Goal: Task Accomplishment & Management: Complete application form

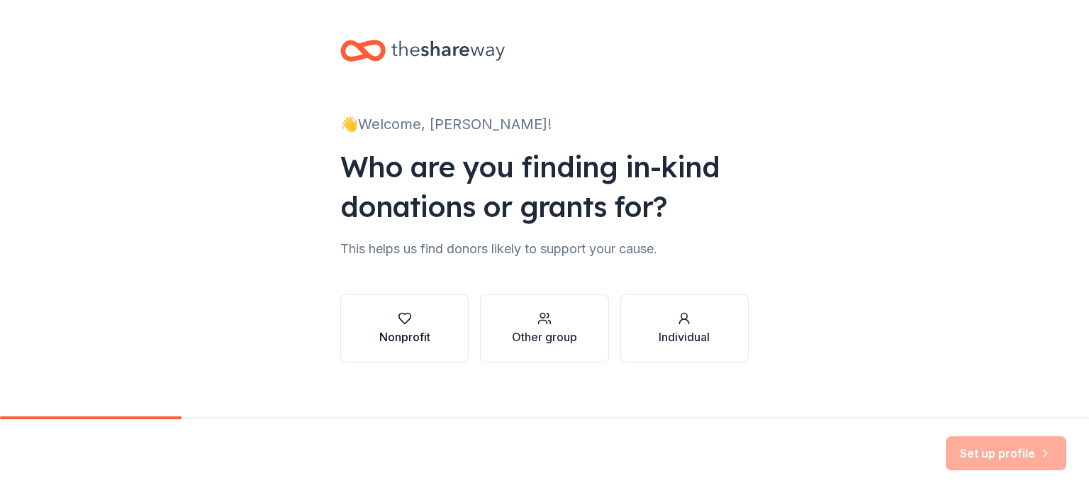
click at [392, 335] on div "Nonprofit" at bounding box center [404, 336] width 51 height 17
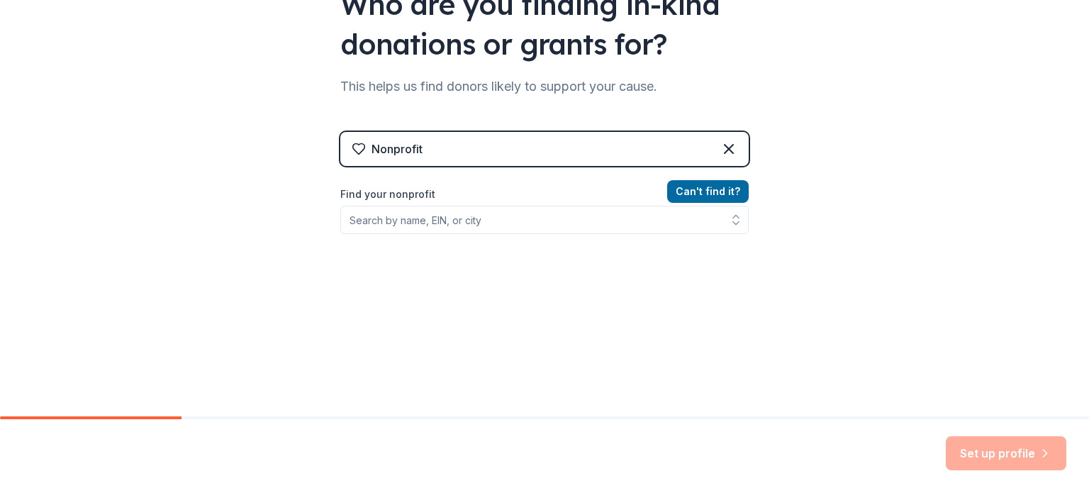
scroll to position [190, 0]
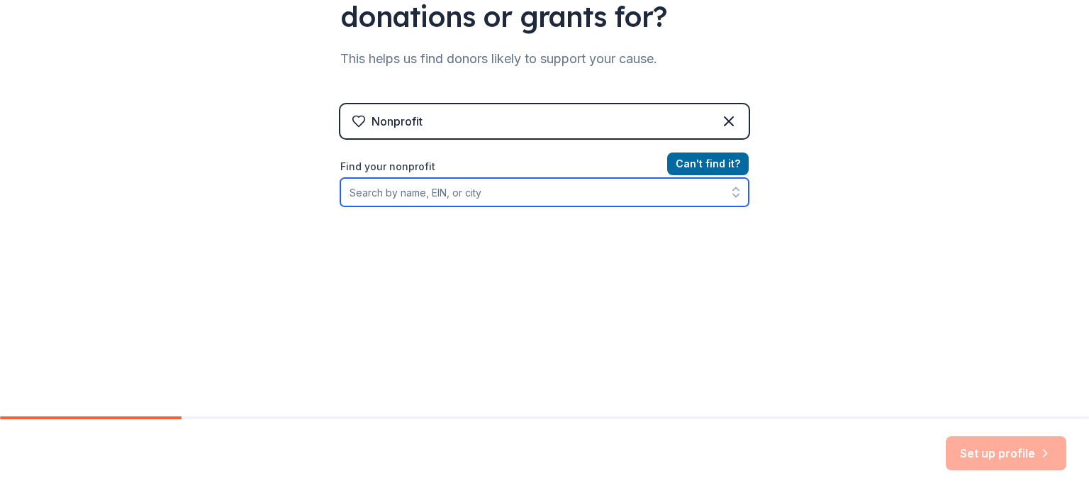
click at [403, 189] on input "Find your nonprofit" at bounding box center [544, 192] width 408 height 28
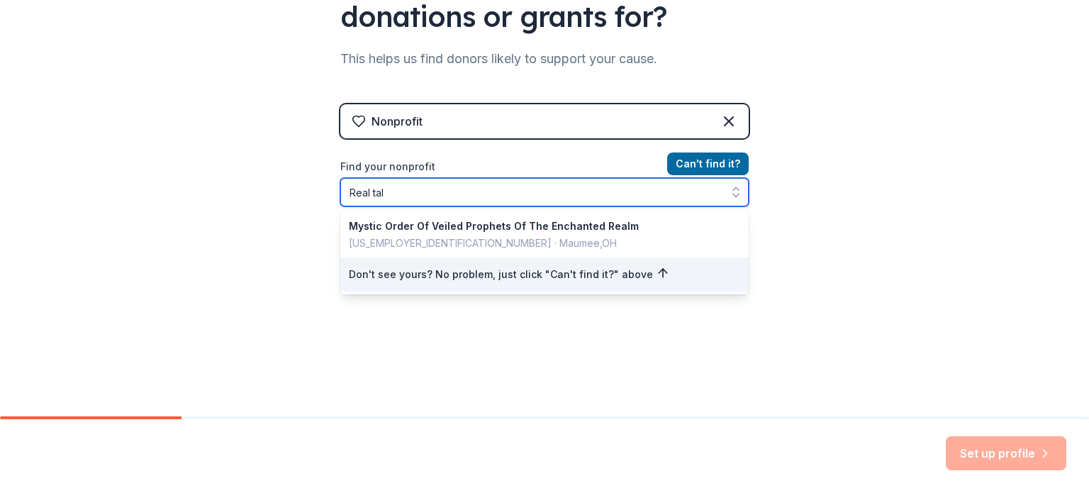
type input "Real talk"
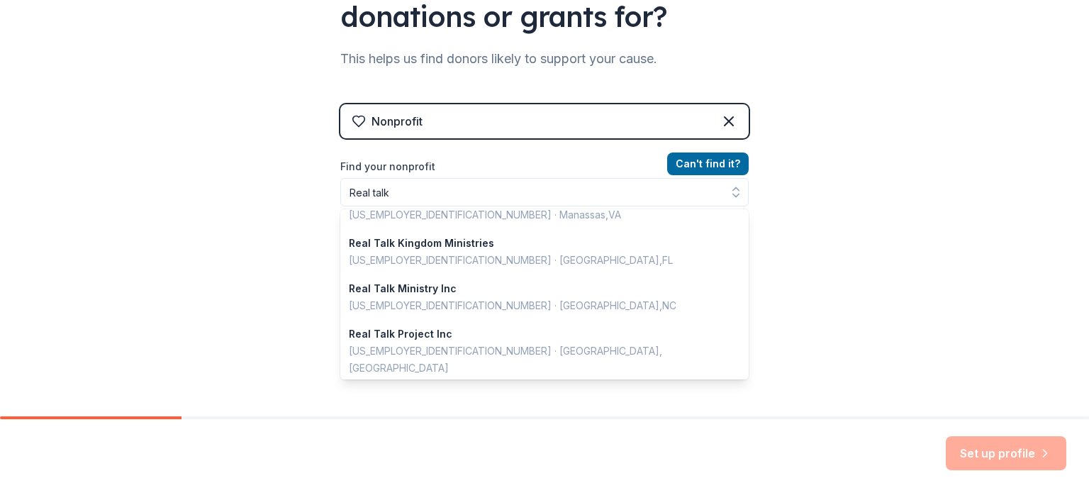
scroll to position [167, 0]
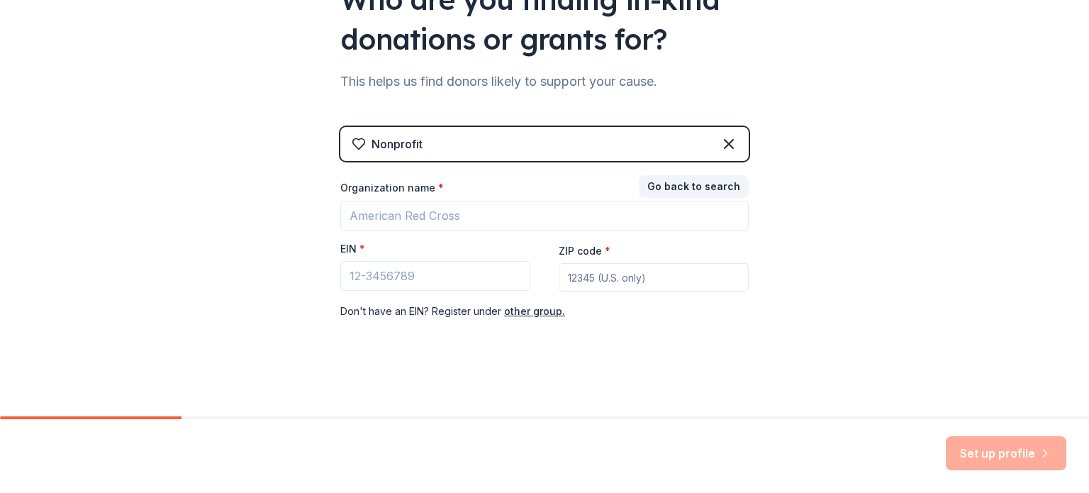
click at [593, 276] on input "ZIP code *" at bounding box center [654, 277] width 190 height 28
type input "39225"
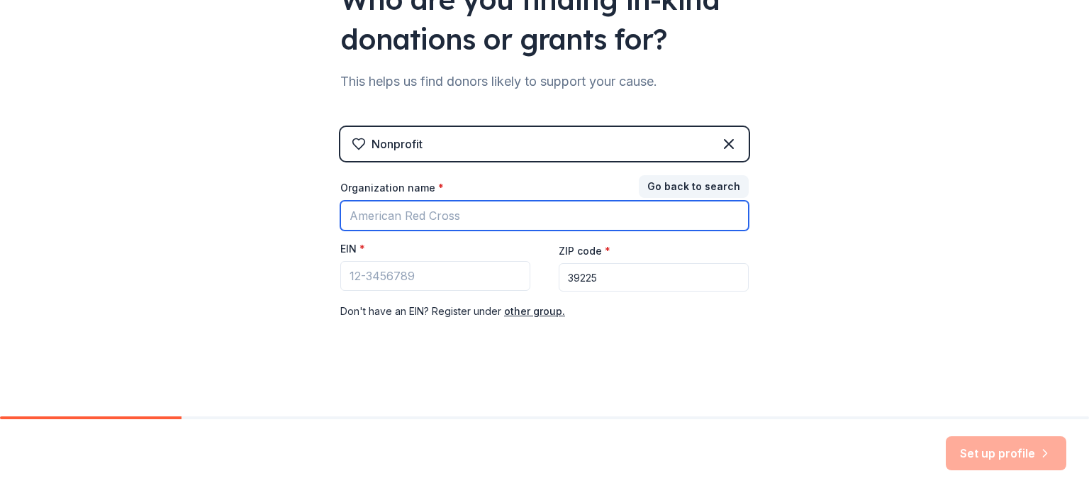
click at [357, 208] on input "Organization name *" at bounding box center [544, 216] width 408 height 30
drag, startPoint x: 342, startPoint y: 219, endPoint x: 349, endPoint y: 215, distance: 7.7
click at [349, 215] on input "Organization name *" at bounding box center [544, 216] width 408 height 30
type input "Real Talk Ministries International, Inc."
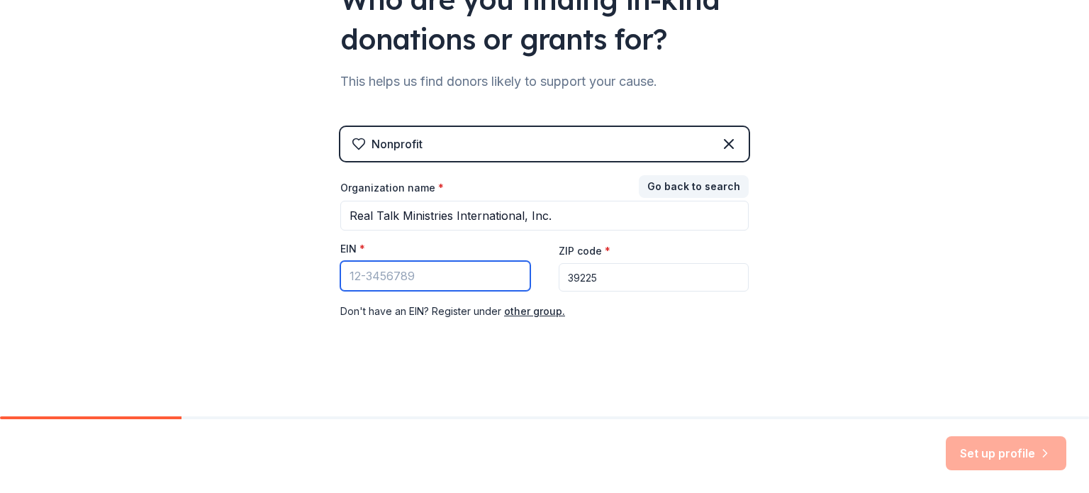
click at [354, 283] on input "EIN *" at bounding box center [435, 276] width 190 height 30
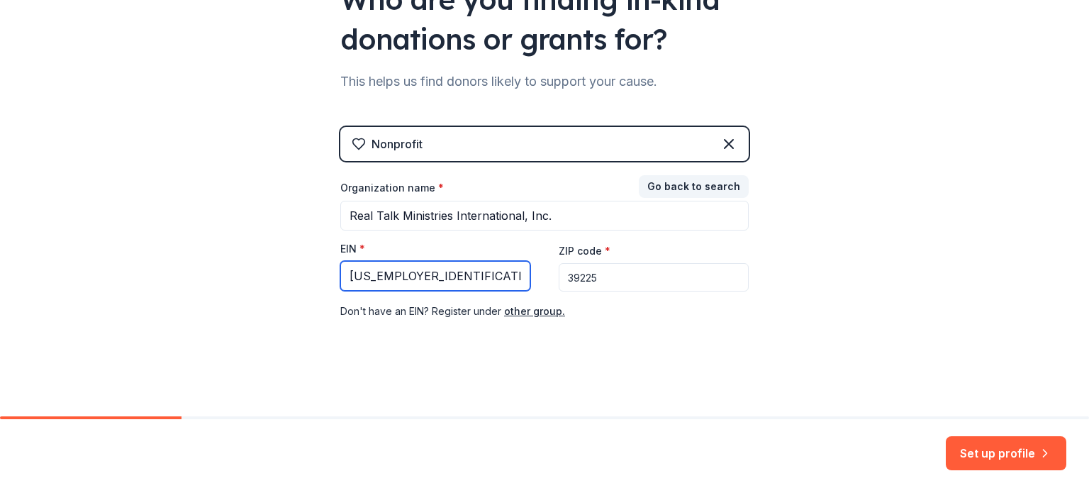
type input "39-2257483"
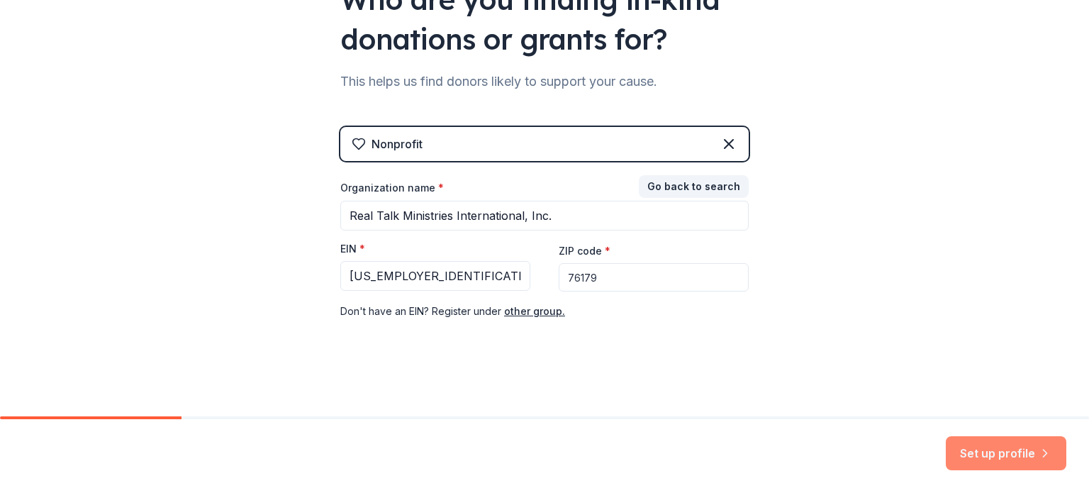
type input "76179"
click at [997, 456] on button "Set up profile" at bounding box center [1006, 453] width 120 height 34
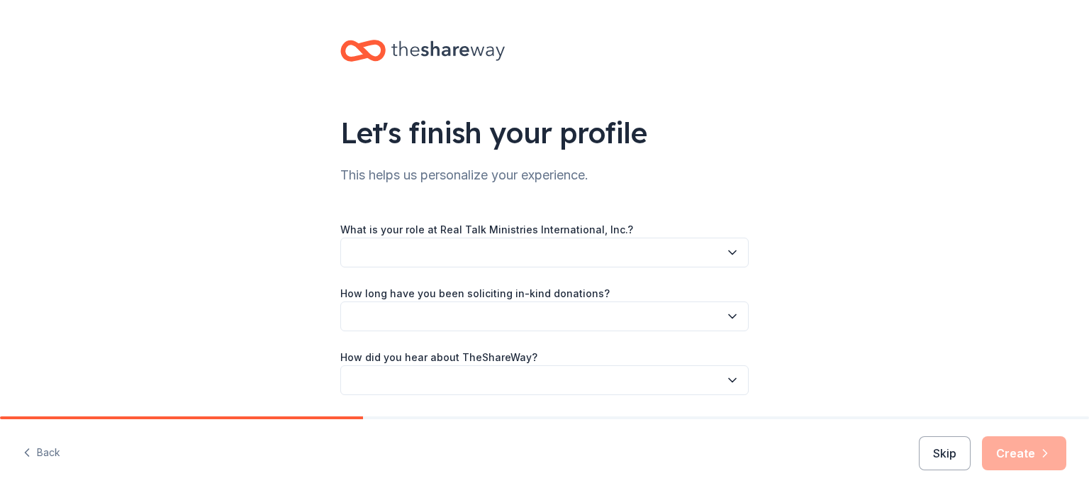
click at [725, 244] on button "button" at bounding box center [544, 252] width 408 height 30
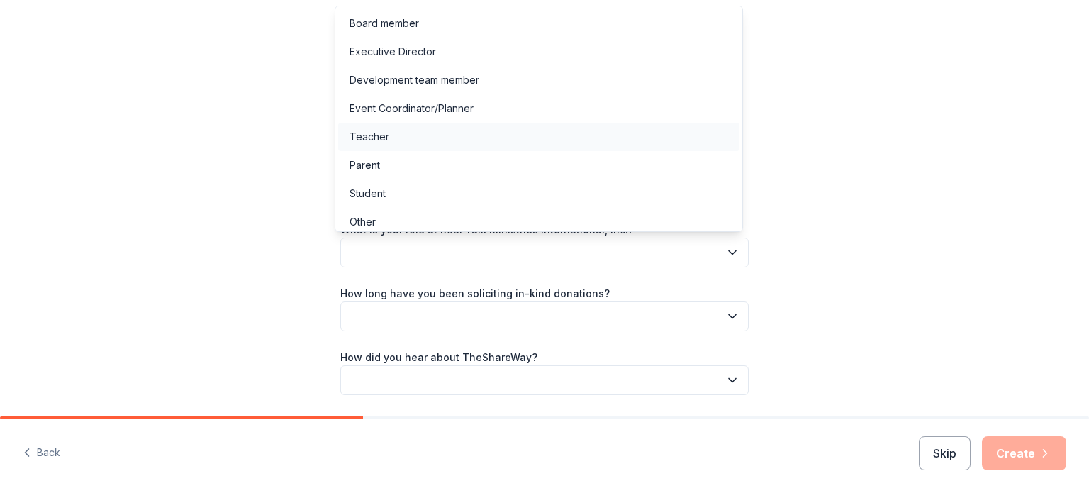
scroll to position [7, 0]
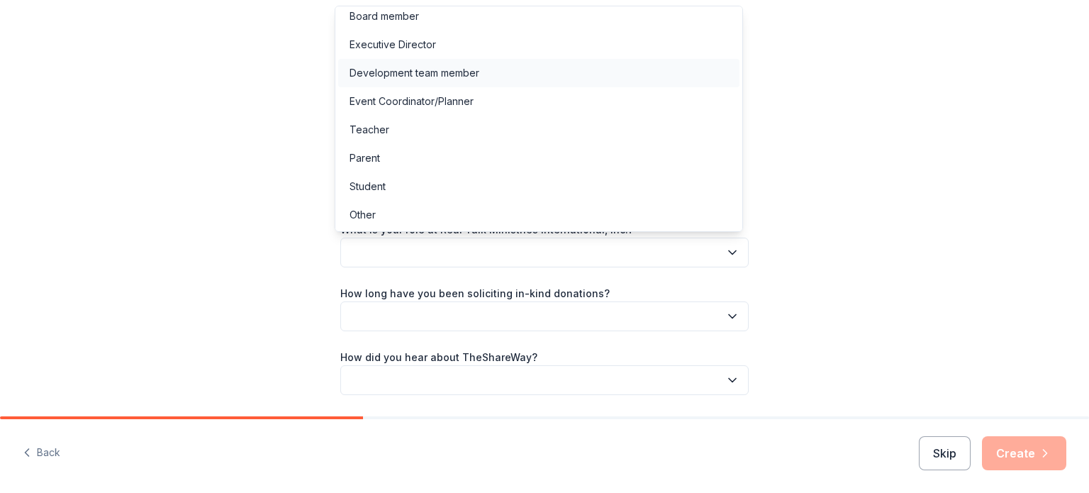
click at [405, 70] on div "Development team member" at bounding box center [414, 73] width 130 height 17
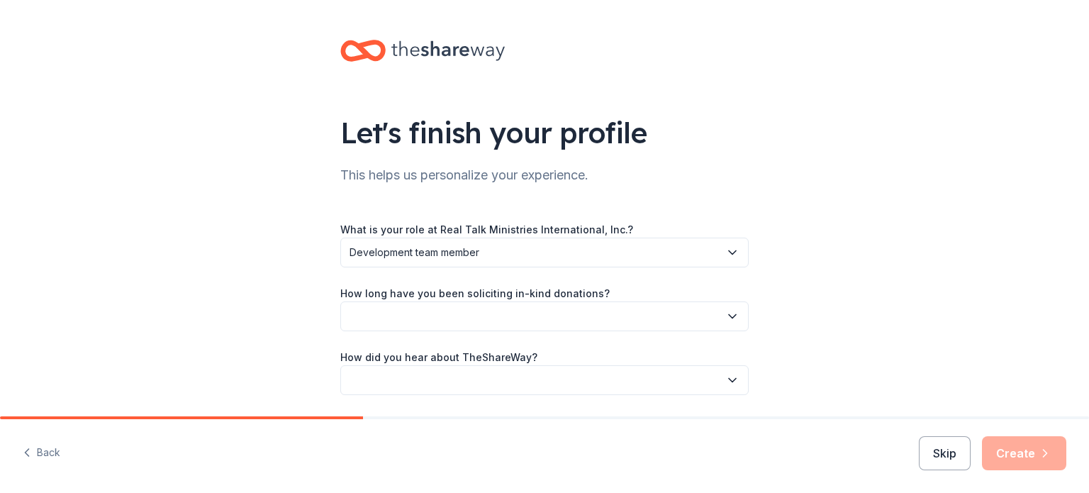
click at [725, 320] on icon "button" at bounding box center [732, 316] width 14 height 14
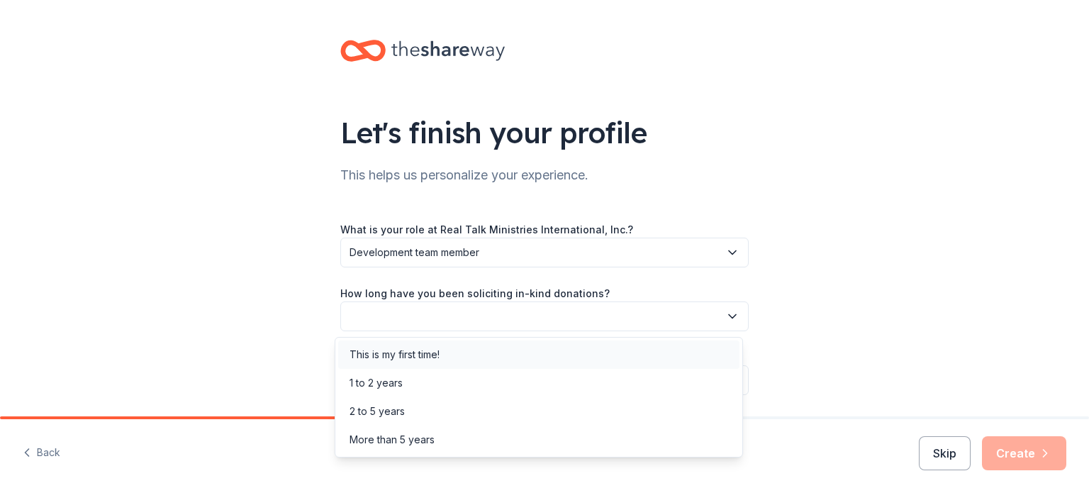
click at [415, 351] on div "This is my first time!" at bounding box center [394, 354] width 90 height 17
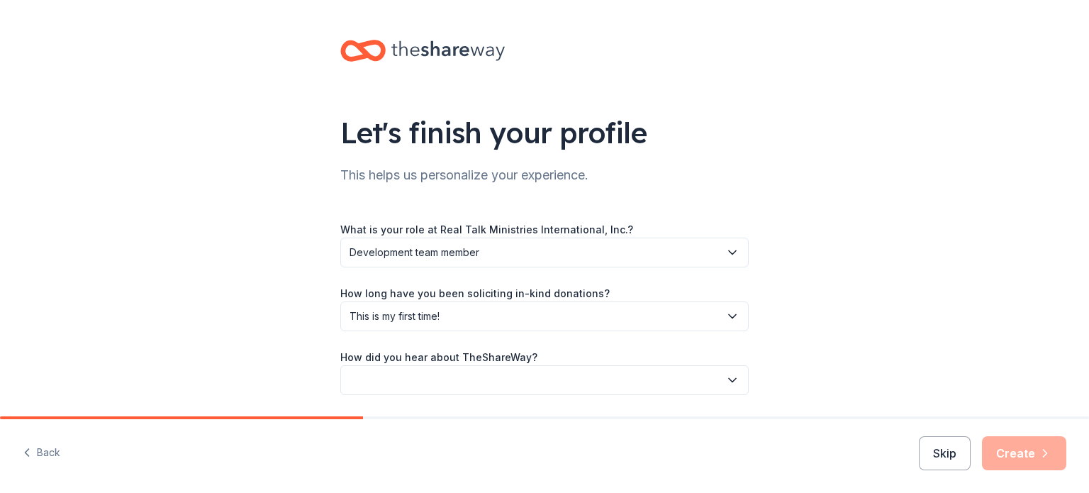
scroll to position [46, 0]
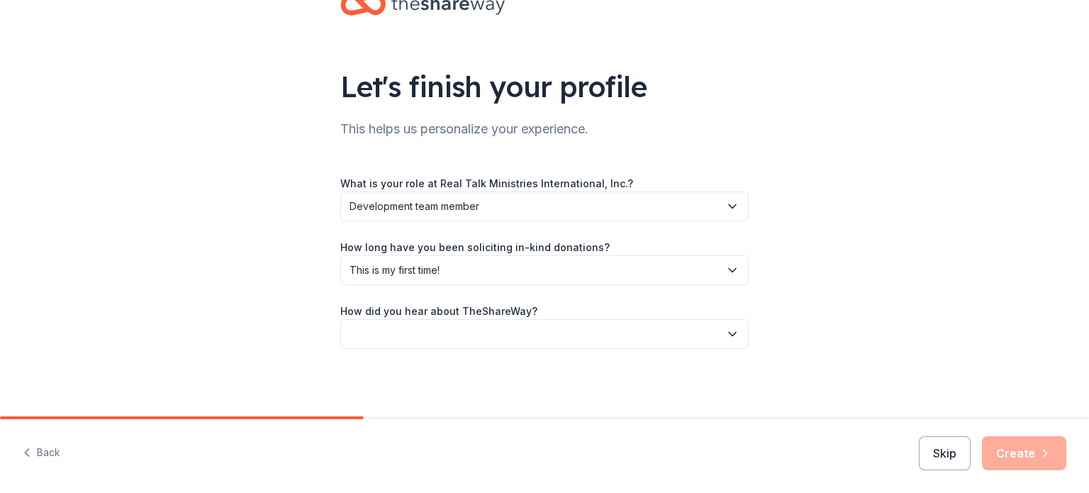
click at [725, 336] on icon "button" at bounding box center [732, 334] width 14 height 14
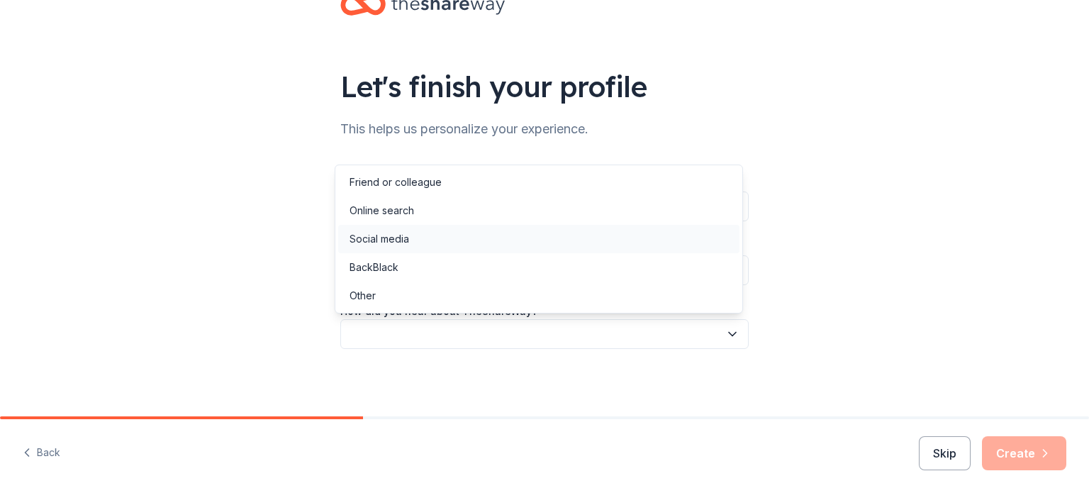
click at [439, 232] on div "Social media" at bounding box center [538, 239] width 401 height 28
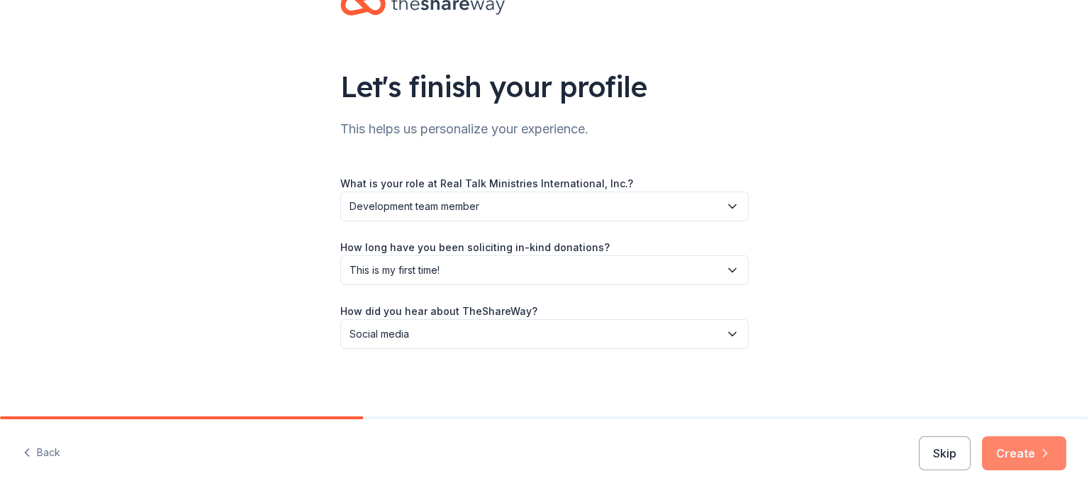
click at [1043, 452] on icon "button" at bounding box center [1045, 453] width 14 height 14
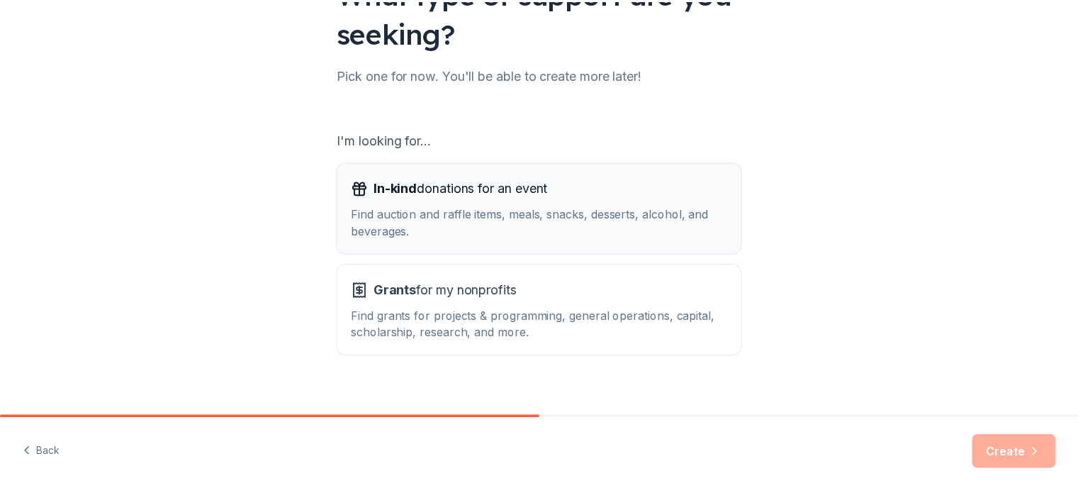
scroll to position [156, 0]
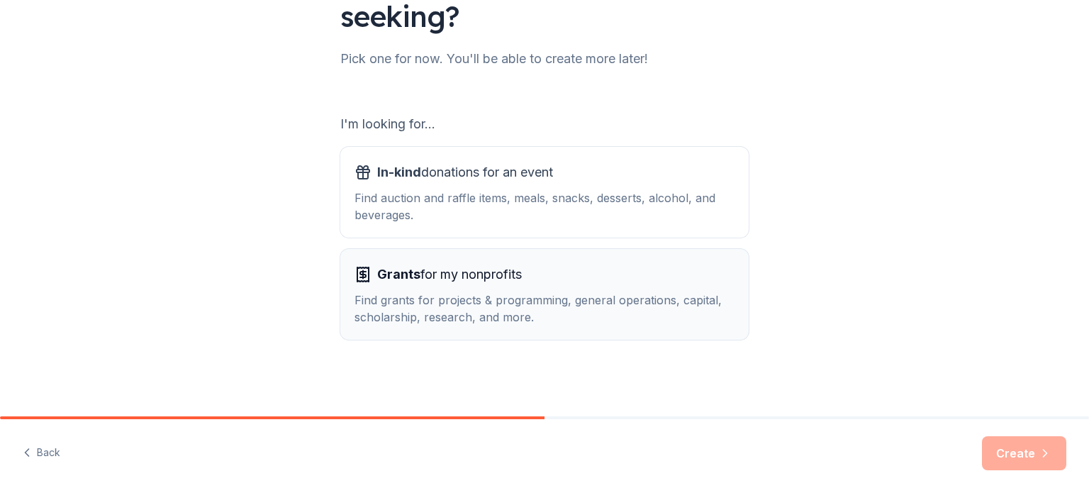
click at [485, 275] on span "Grants for my nonprofits" at bounding box center [449, 274] width 145 height 23
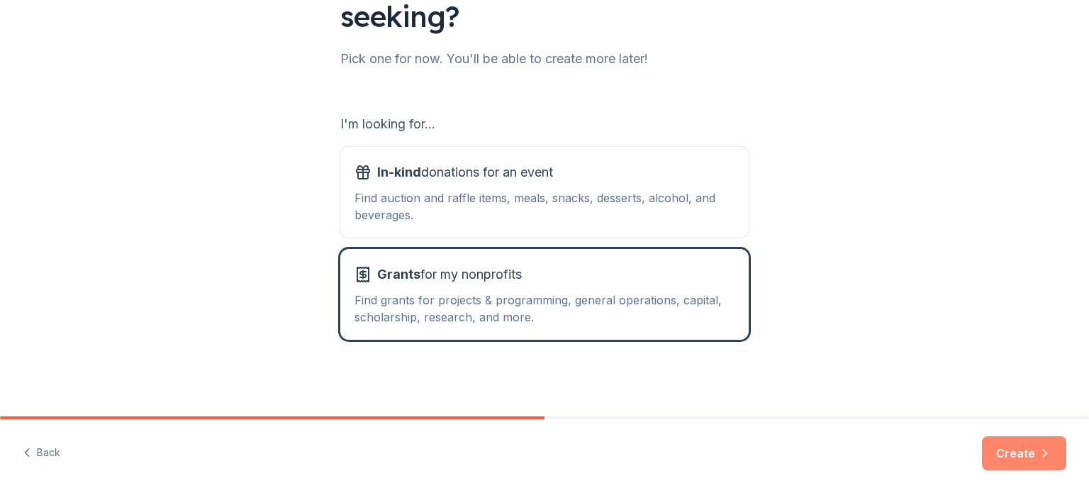
click at [1042, 464] on button "Create" at bounding box center [1024, 453] width 84 height 34
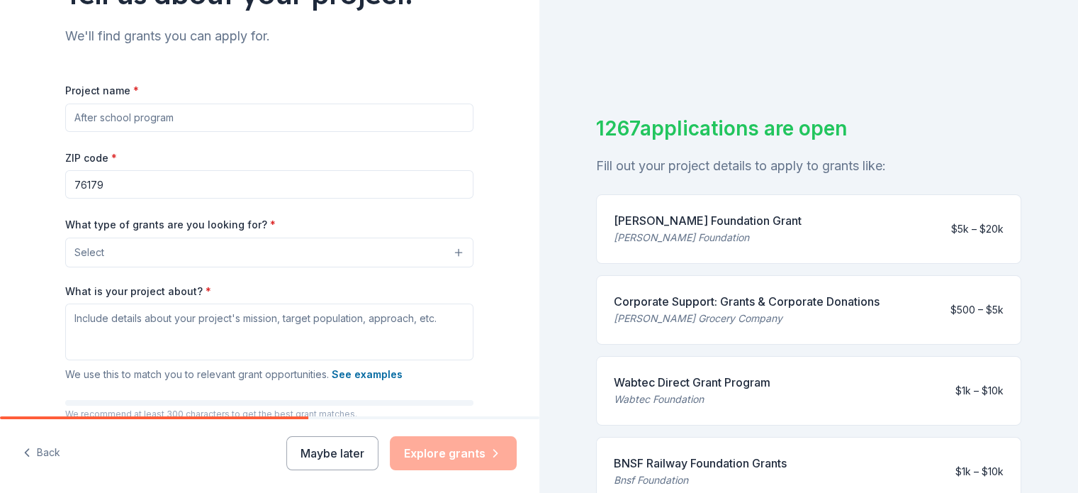
scroll to position [142, 0]
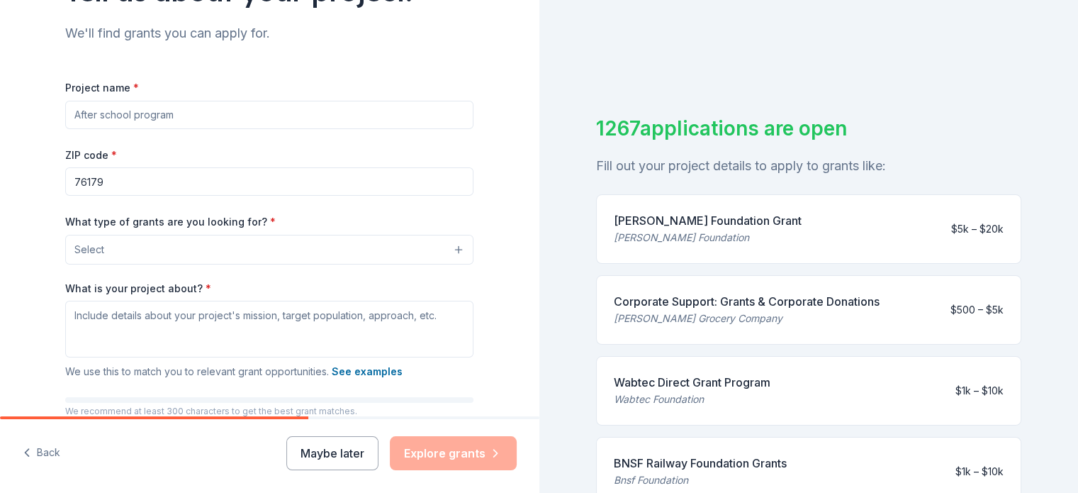
click at [81, 116] on input "Project name *" at bounding box center [269, 115] width 408 height 28
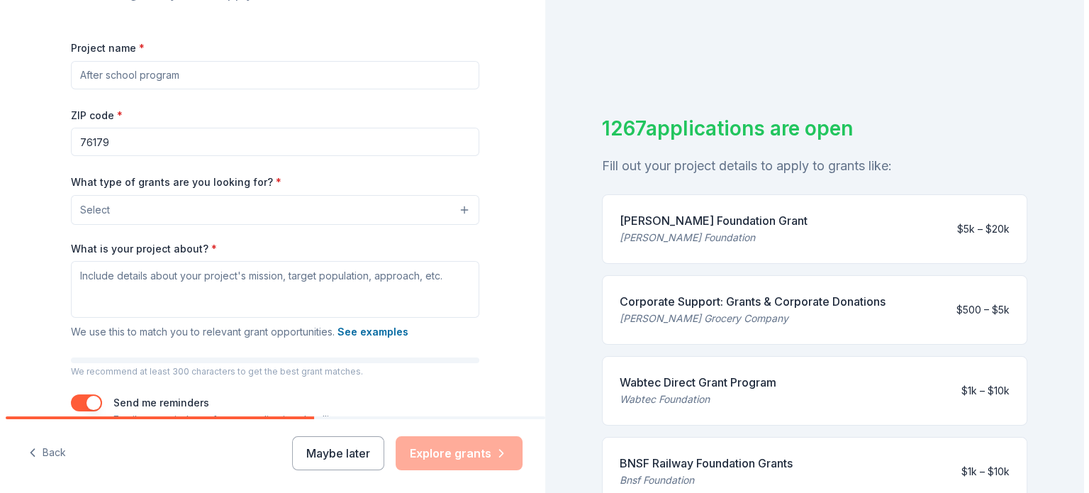
scroll to position [213, 0]
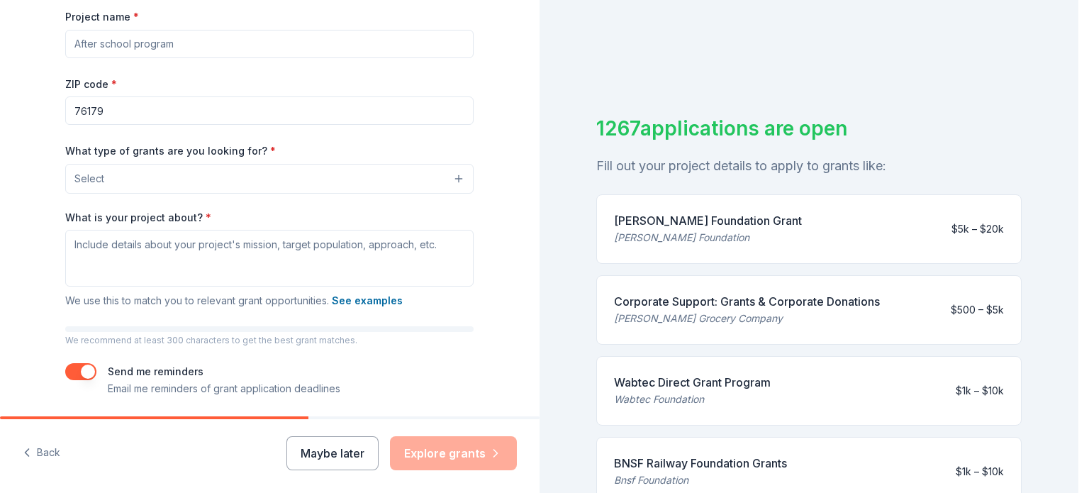
click at [453, 177] on button "Select" at bounding box center [269, 179] width 408 height 30
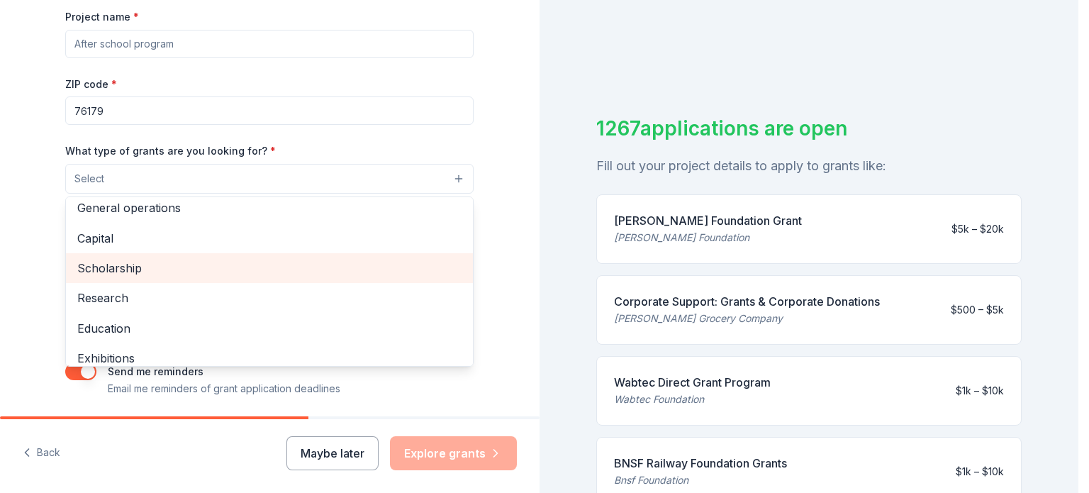
scroll to position [71, 0]
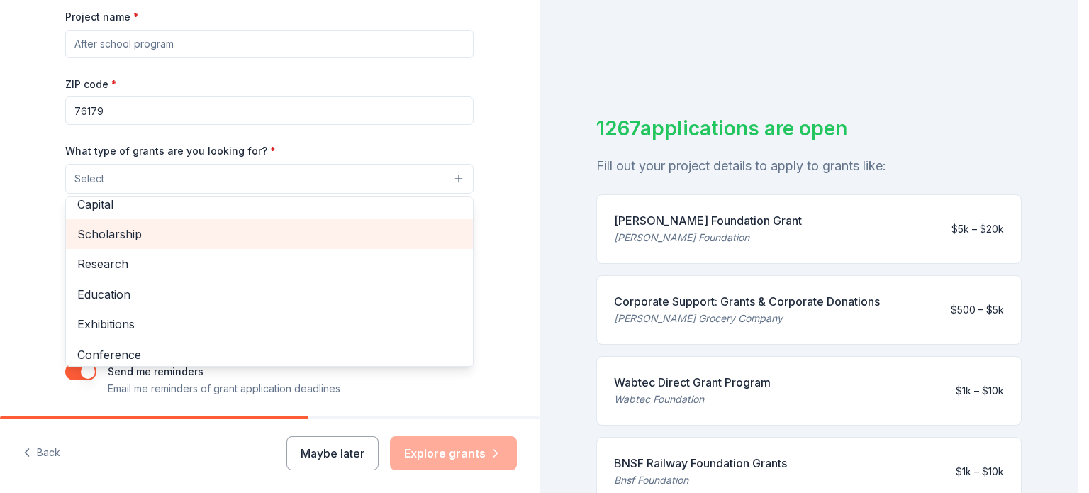
click at [129, 243] on span "Scholarship" at bounding box center [269, 234] width 384 height 18
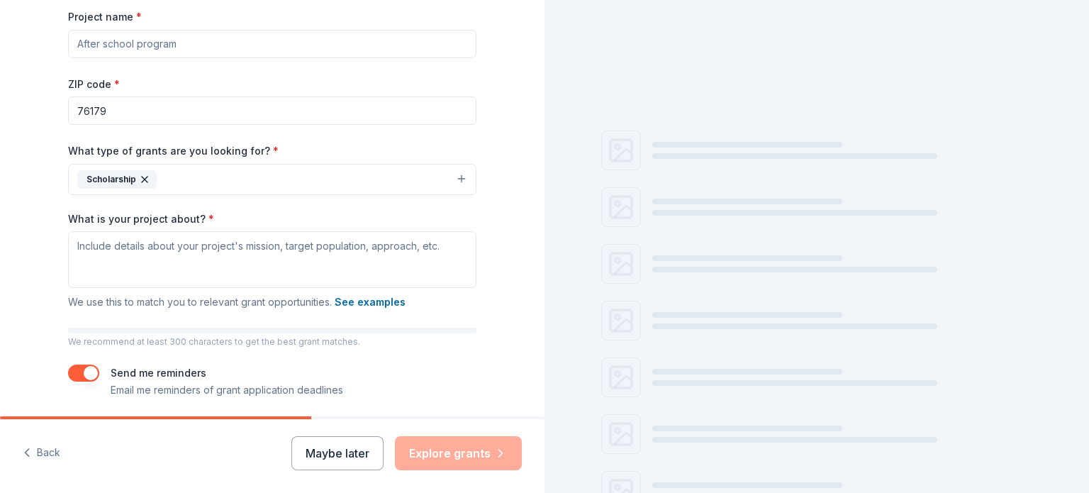
click at [170, 172] on button "Scholarship" at bounding box center [272, 179] width 408 height 31
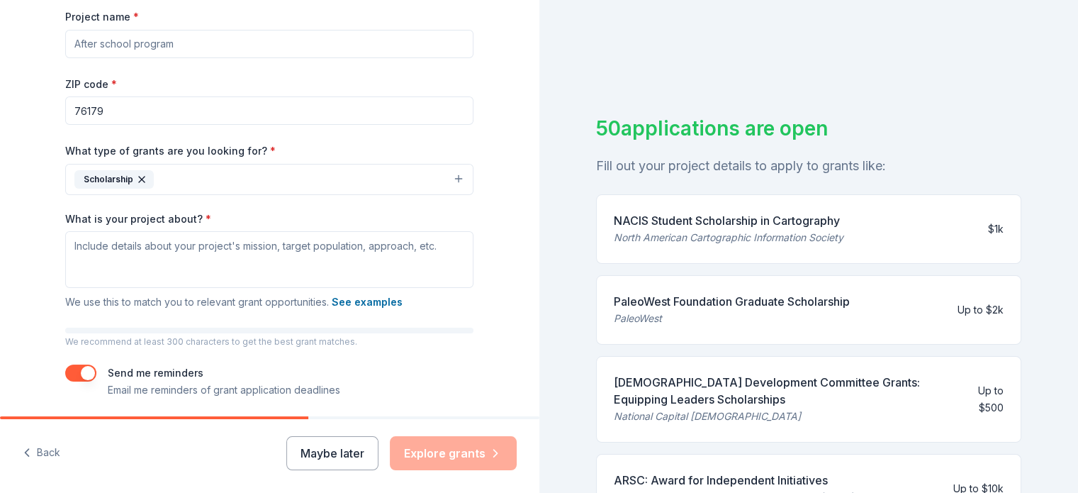
click at [447, 177] on button "Scholarship" at bounding box center [269, 179] width 408 height 31
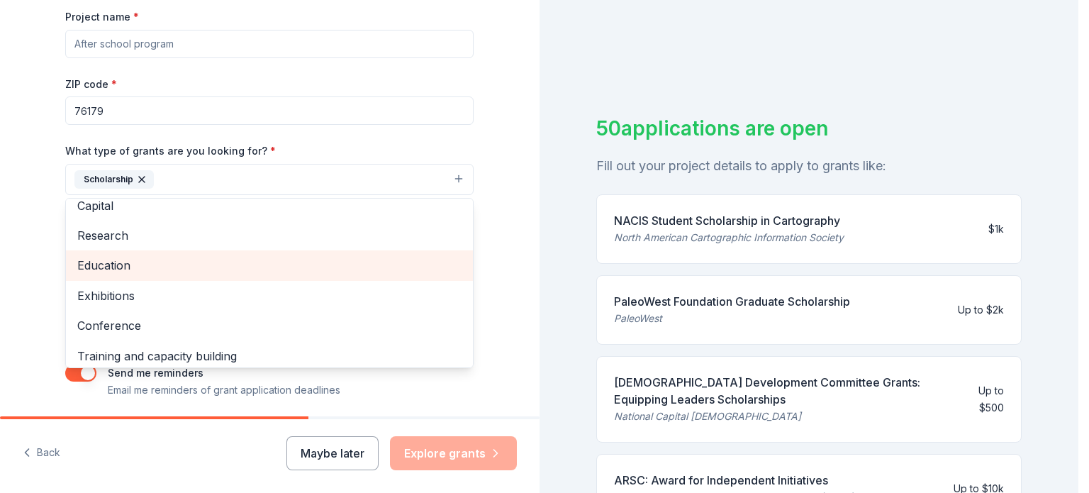
click at [127, 257] on span "Education" at bounding box center [269, 265] width 384 height 18
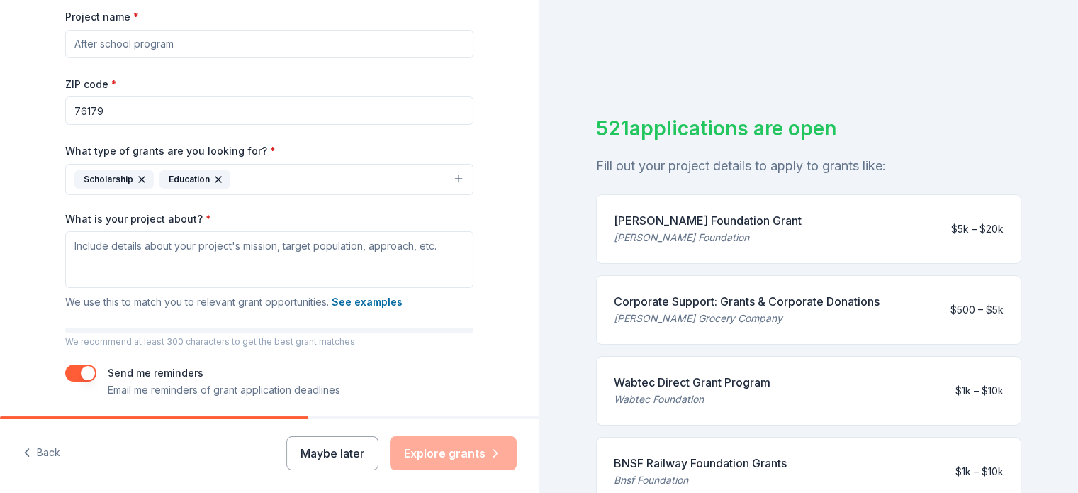
click at [447, 181] on button "Scholarship Education" at bounding box center [269, 179] width 408 height 31
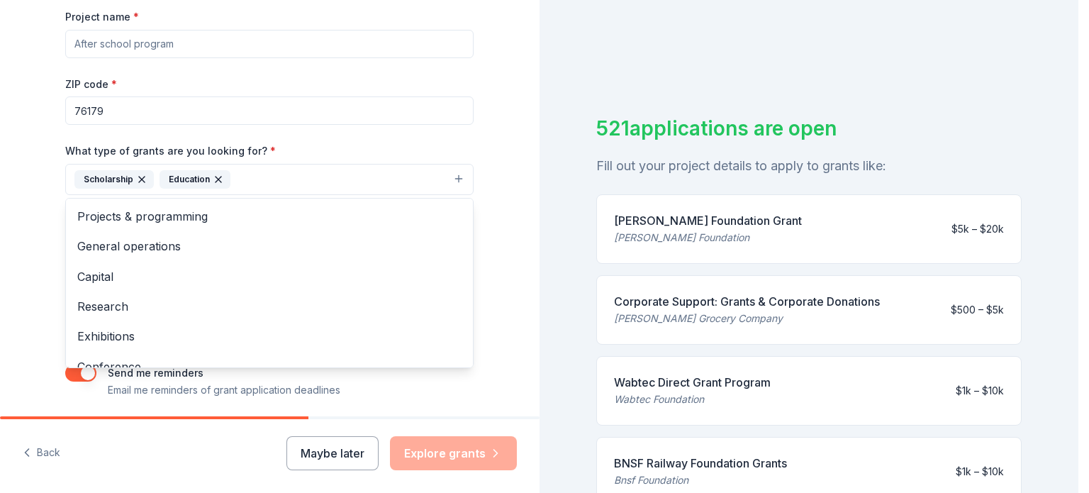
click at [454, 180] on button "Scholarship Education" at bounding box center [269, 179] width 408 height 31
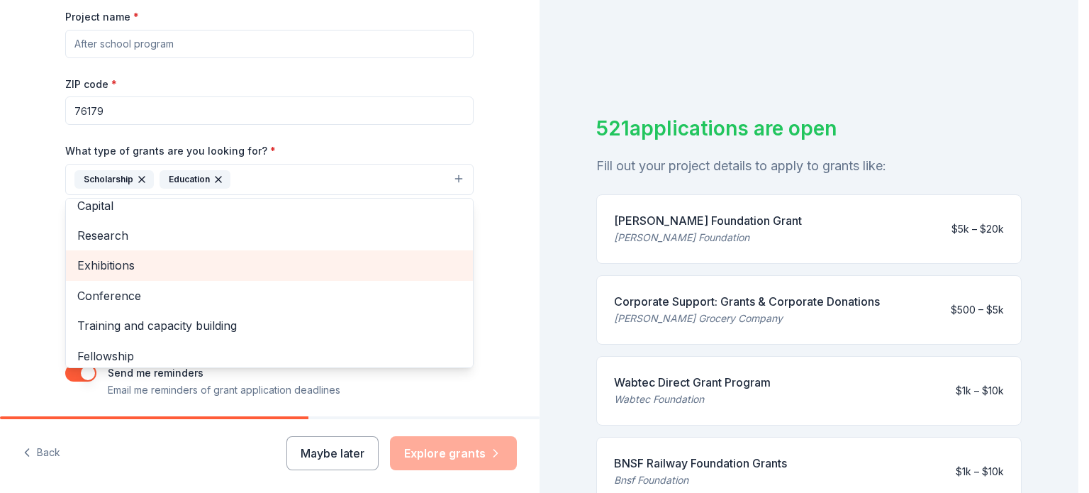
scroll to position [107, 0]
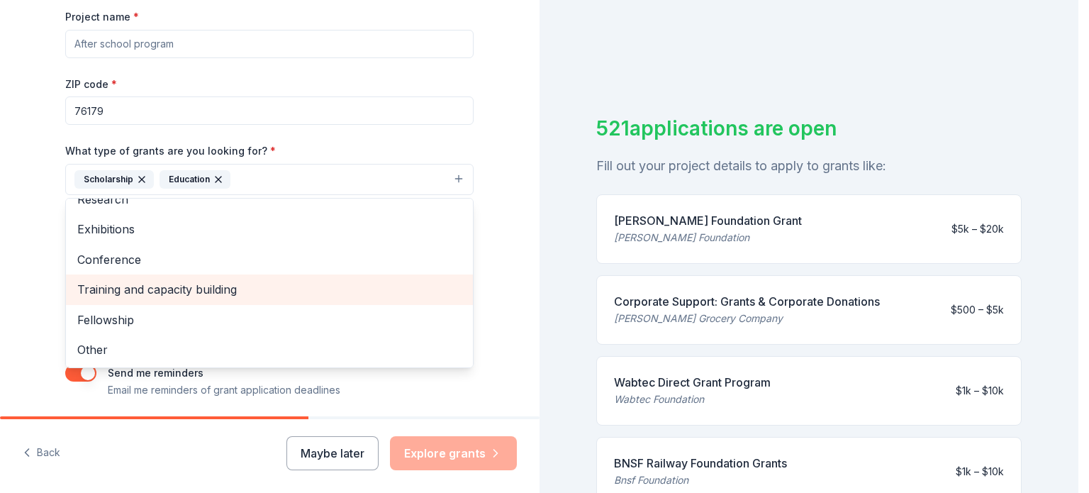
click at [189, 286] on span "Training and capacity building" at bounding box center [269, 289] width 384 height 18
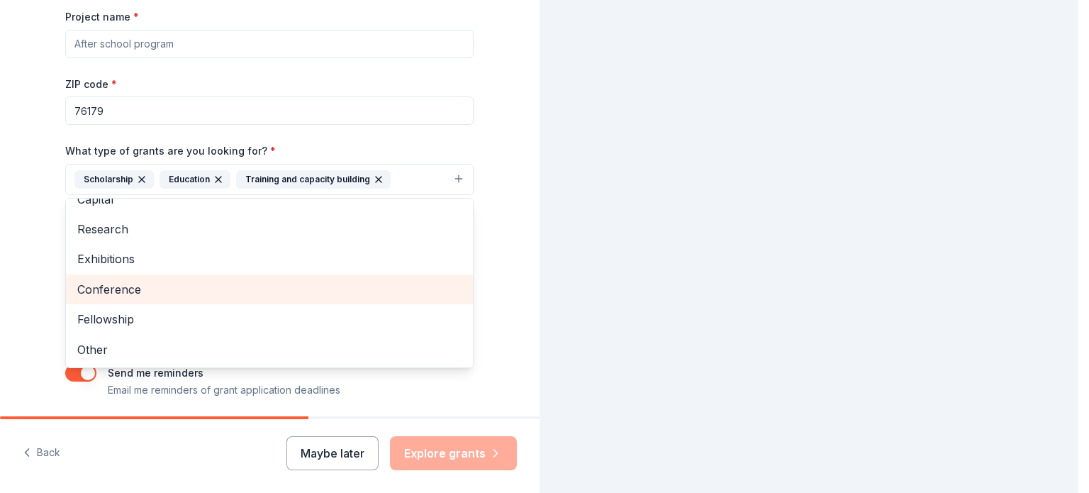
scroll to position [77, 0]
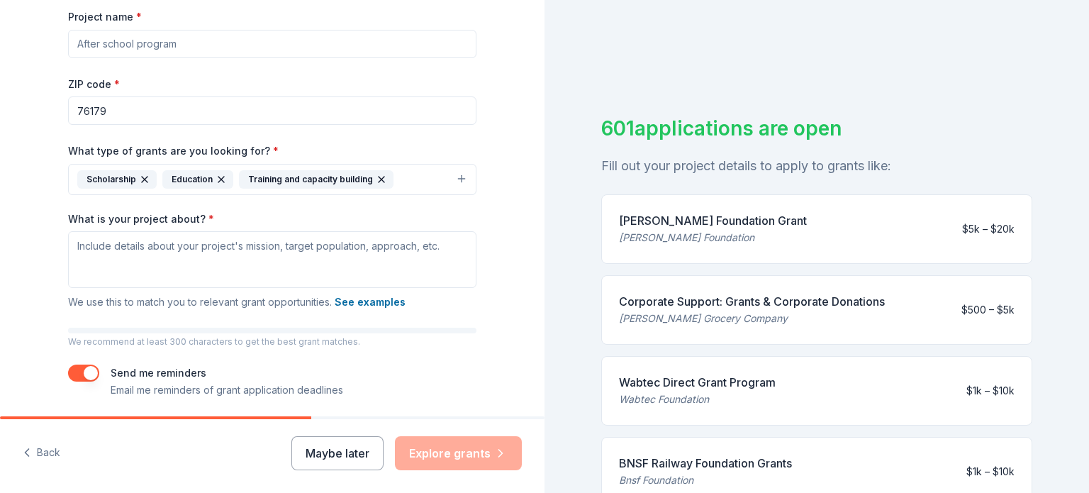
click at [449, 179] on button "Scholarship Education Training and capacity building" at bounding box center [272, 179] width 408 height 31
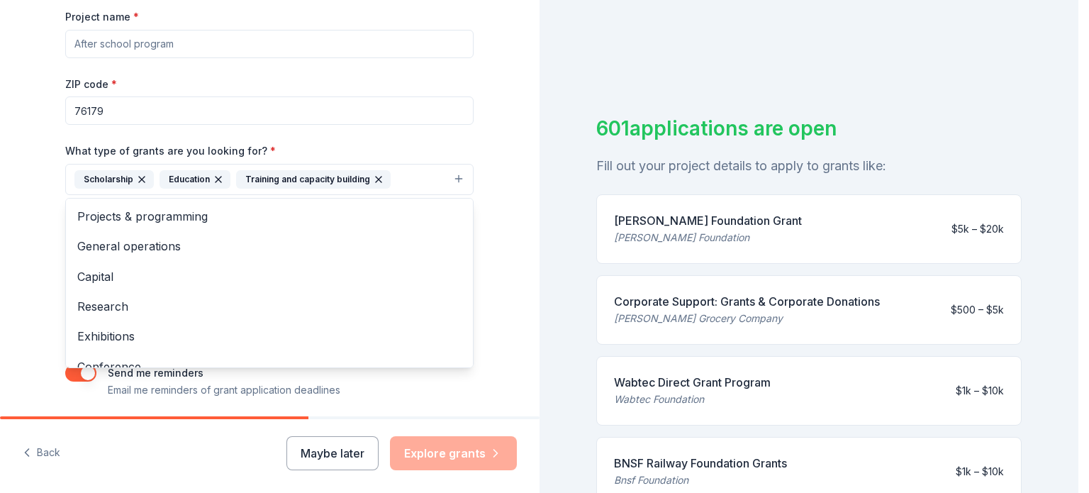
click at [452, 180] on button "Scholarship Education Training and capacity building" at bounding box center [269, 179] width 408 height 31
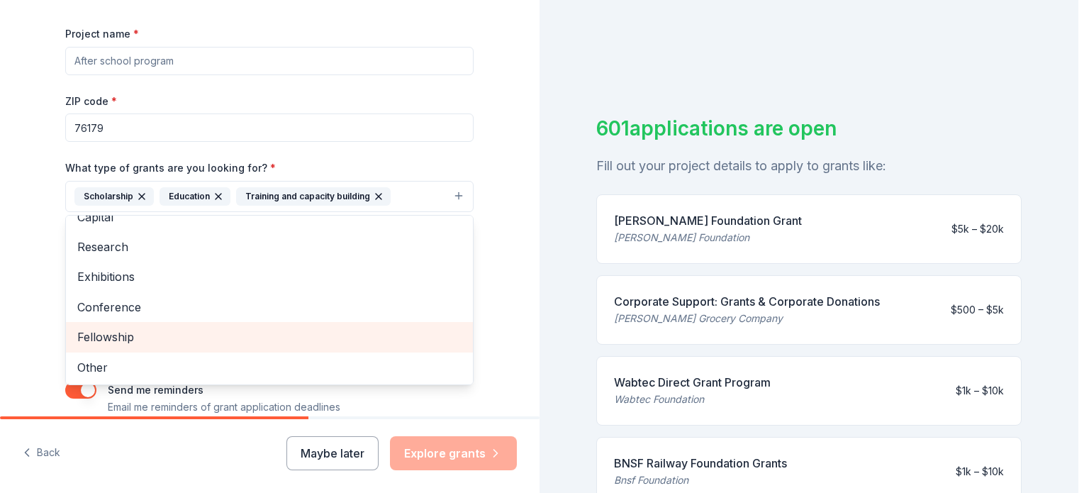
scroll to position [192, 0]
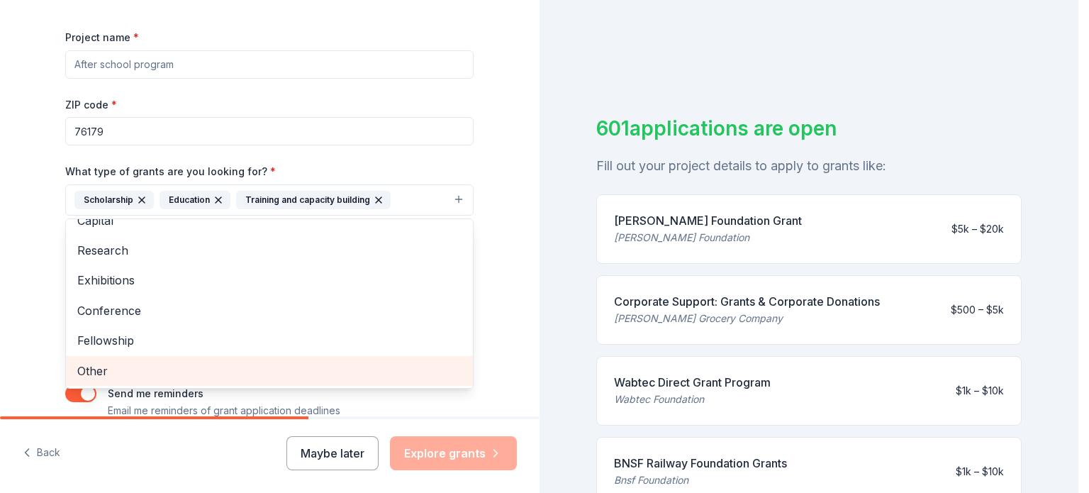
click at [85, 365] on span "Other" at bounding box center [269, 370] width 384 height 18
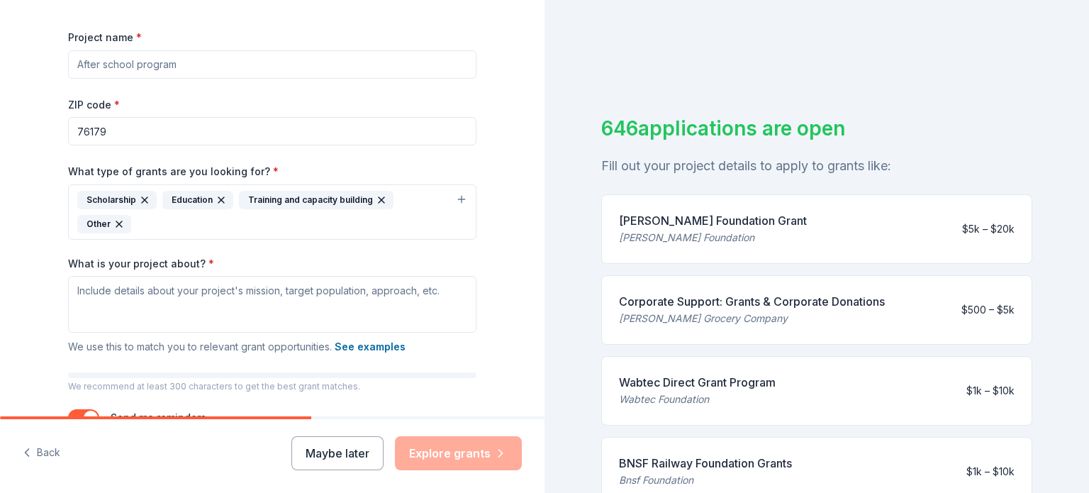
click at [454, 201] on button "Scholarship Education Training and capacity building Other" at bounding box center [272, 211] width 408 height 55
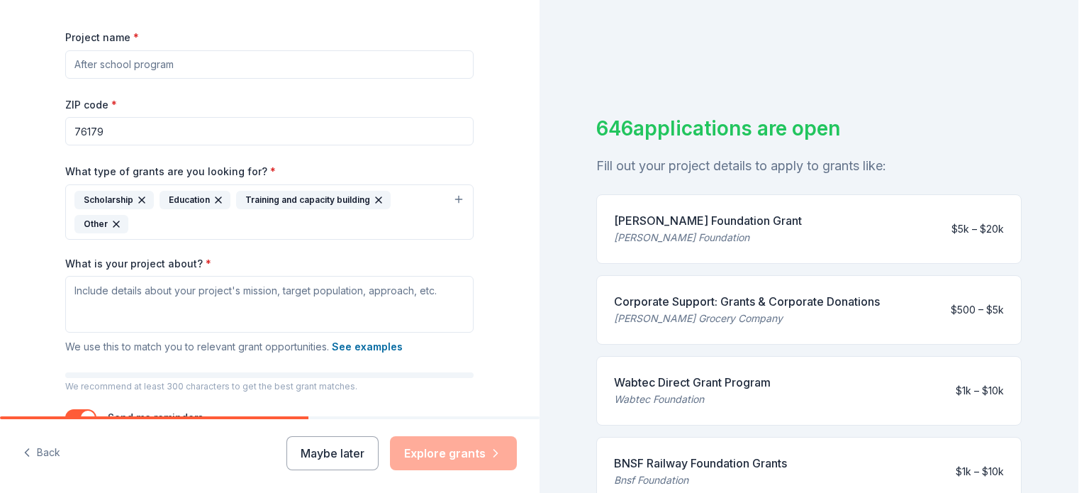
click at [449, 197] on button "Scholarship Education Training and capacity building Other" at bounding box center [269, 211] width 408 height 55
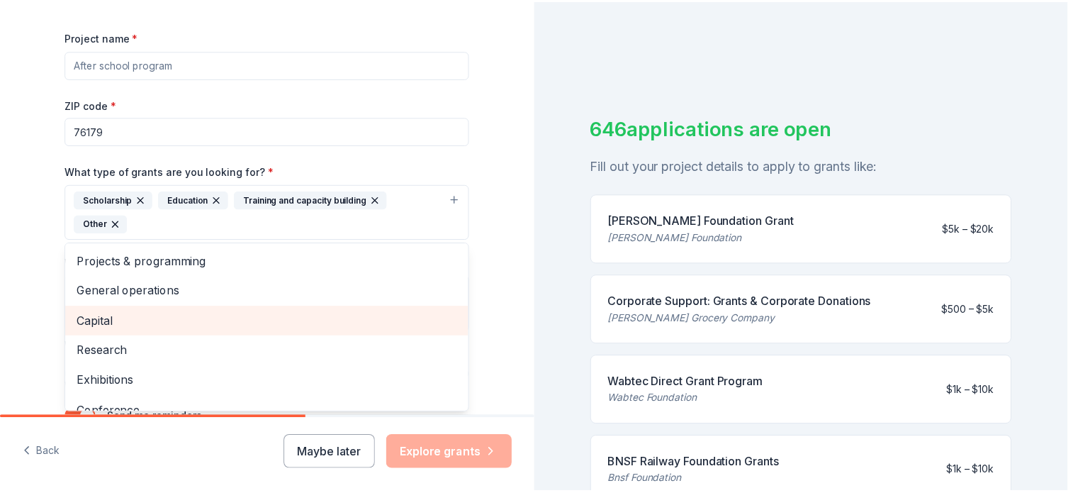
scroll to position [50, 0]
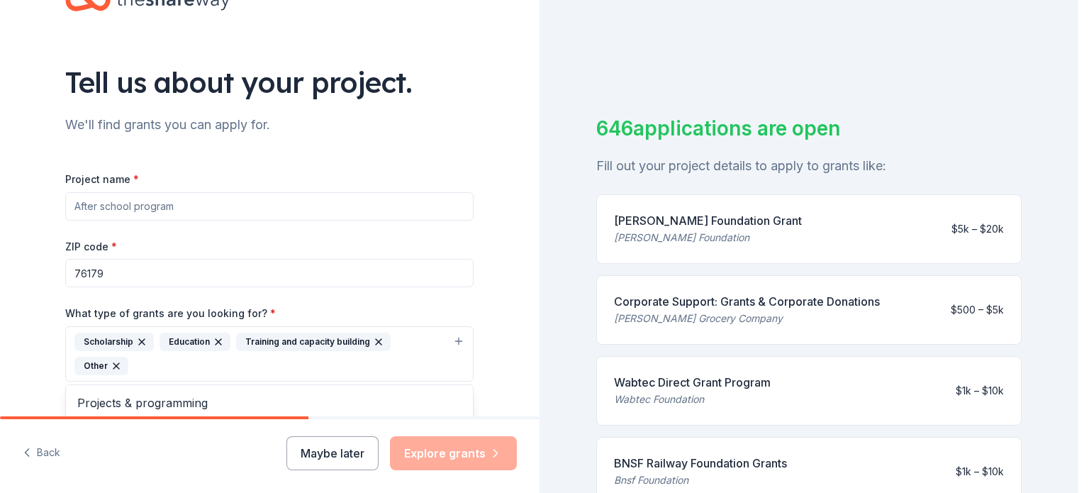
click at [145, 201] on div "Project name * ZIP code * 76179 What type of grants are you looking for? * Scho…" at bounding box center [269, 377] width 408 height 415
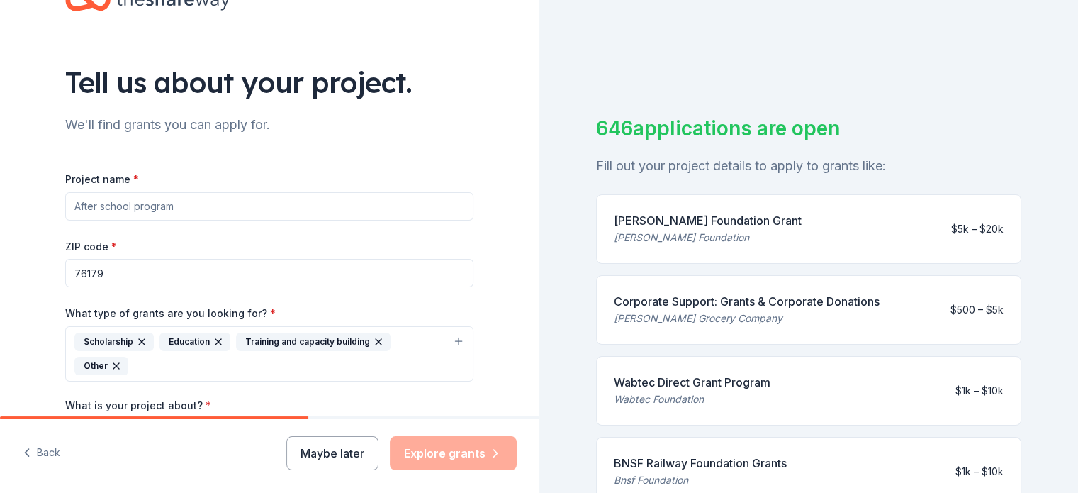
click at [179, 208] on input "Project name *" at bounding box center [269, 206] width 408 height 28
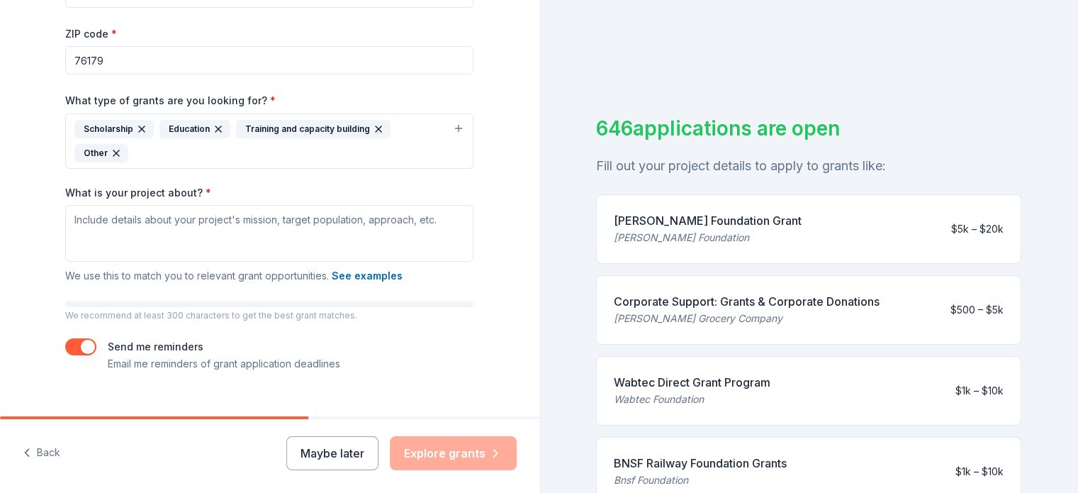
scroll to position [17, 0]
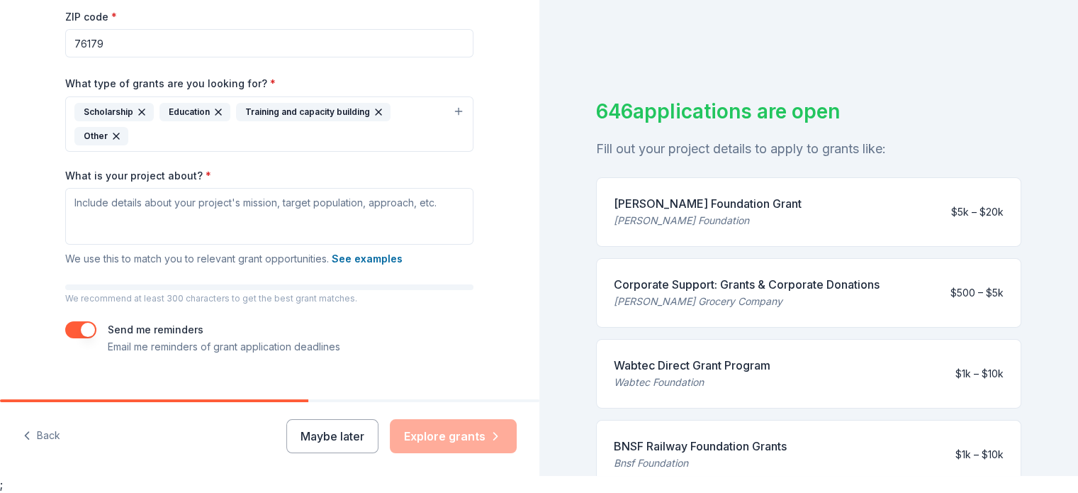
type input "Loving Hands Project"
click at [206, 213] on textarea "What is your project about? *" at bounding box center [269, 216] width 408 height 57
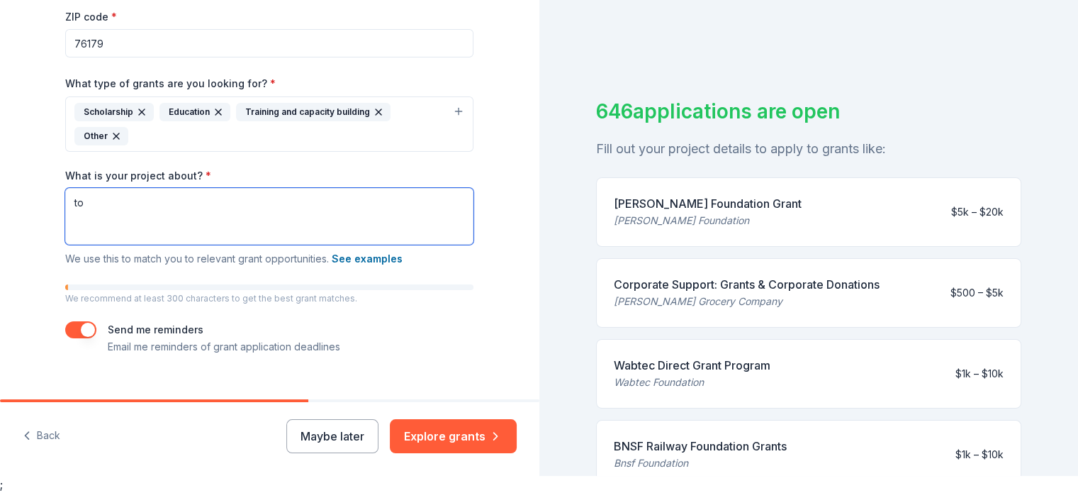
type textarea "t"
click at [179, 252] on span "We use this to match you to relevant grant opportunities. See examples" at bounding box center [233, 258] width 337 height 12
click at [99, 191] on textarea "To" at bounding box center [269, 216] width 408 height 57
paste textarea "to make a profound impact on the lives of homeless youth aged 12 to 22 in the D…"
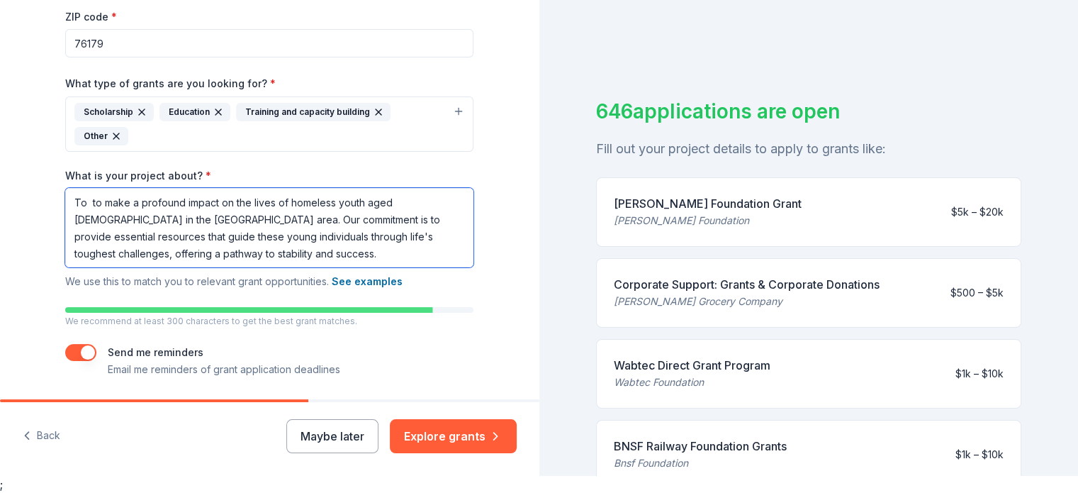
click at [97, 188] on textarea "To to make a profound impact on the lives of homeless youth aged 12 to 22 in th…" at bounding box center [269, 227] width 408 height 79
drag, startPoint x: 232, startPoint y: 234, endPoint x: 57, endPoint y: 159, distance: 190.2
click at [57, 159] on div "Tell us about your project. We'll find grants you can apply for. Project name *…" at bounding box center [270, 83] width 454 height 726
type textarea "To make a profound impact on the lives of homeless youth aged 12 to 22 in the D…"
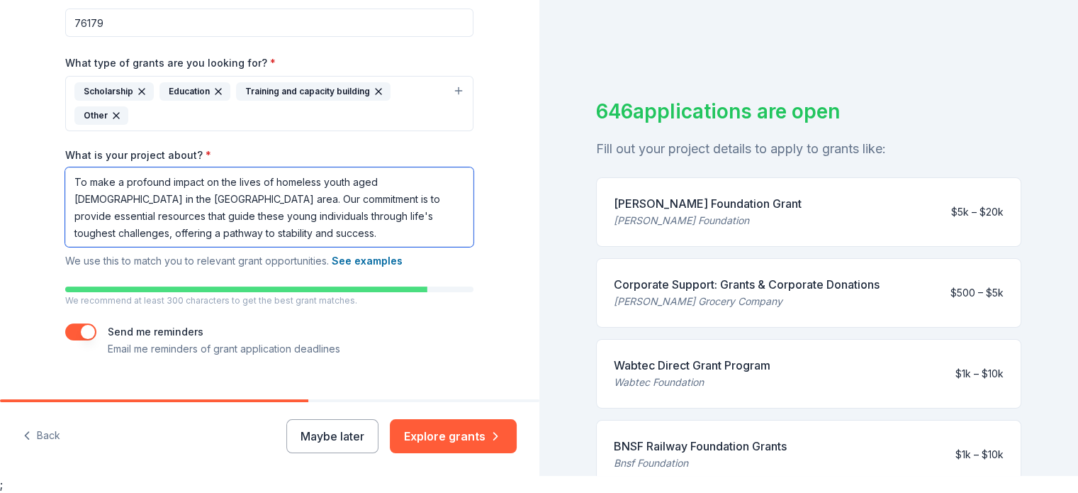
scroll to position [286, 0]
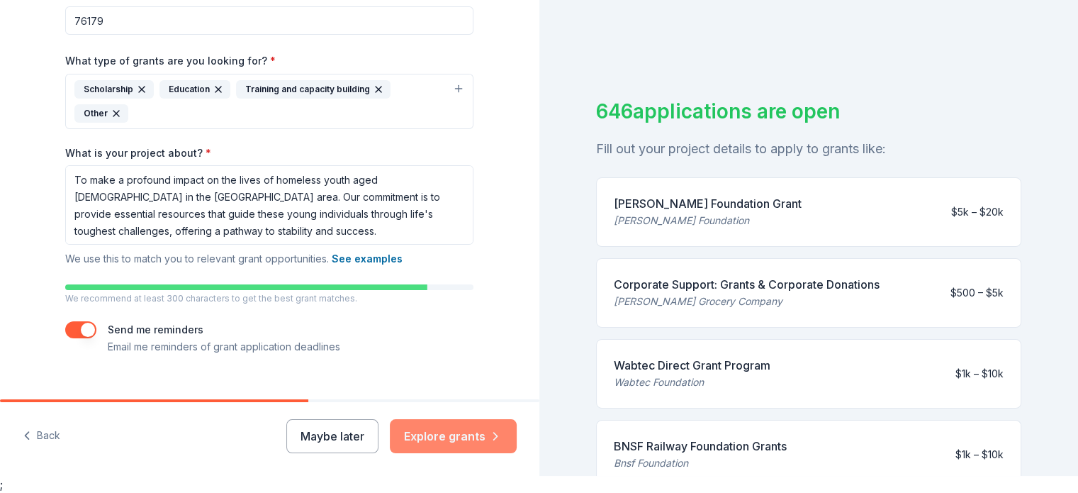
click at [451, 429] on button "Explore grants" at bounding box center [453, 436] width 127 height 34
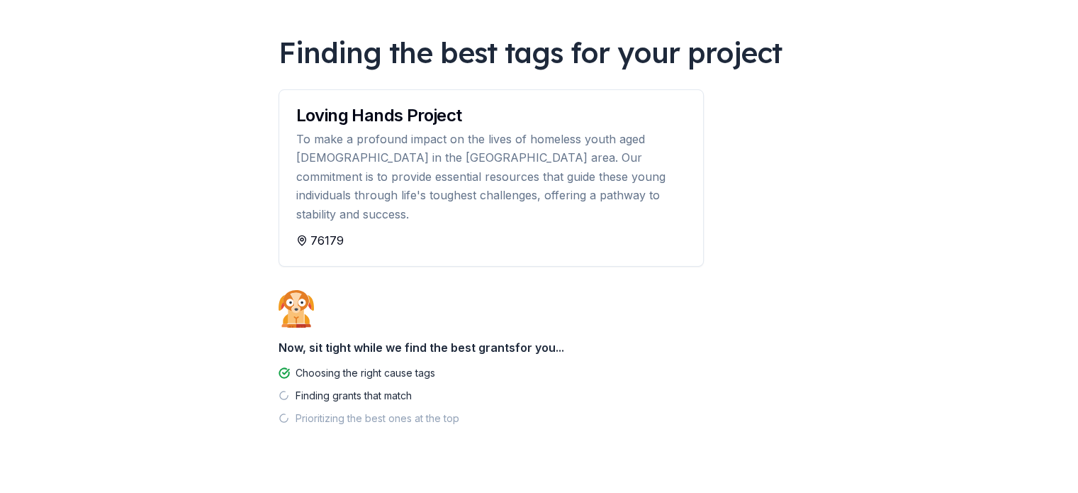
scroll to position [94, 0]
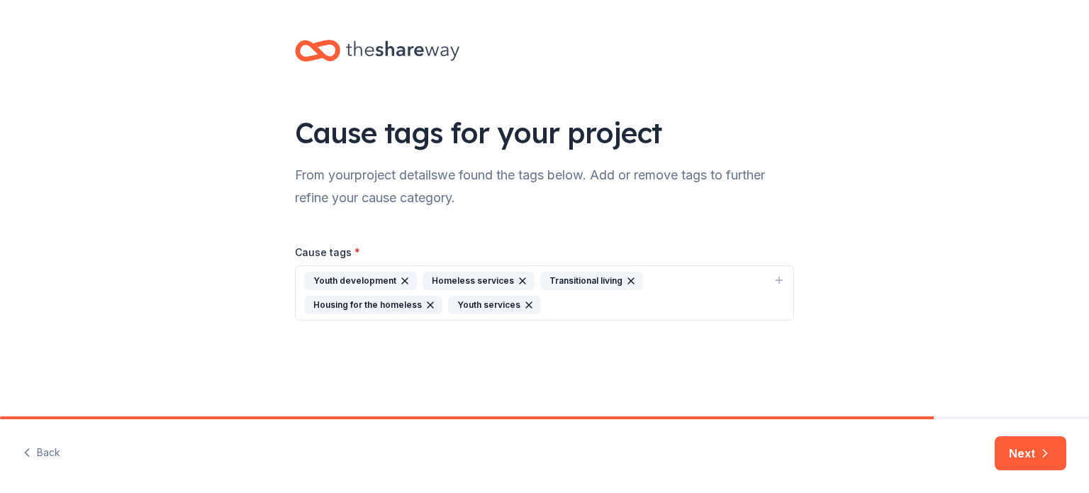
click at [553, 298] on div "Youth development Homeless services Transitional living Housing for the homeles…" at bounding box center [536, 292] width 464 height 43
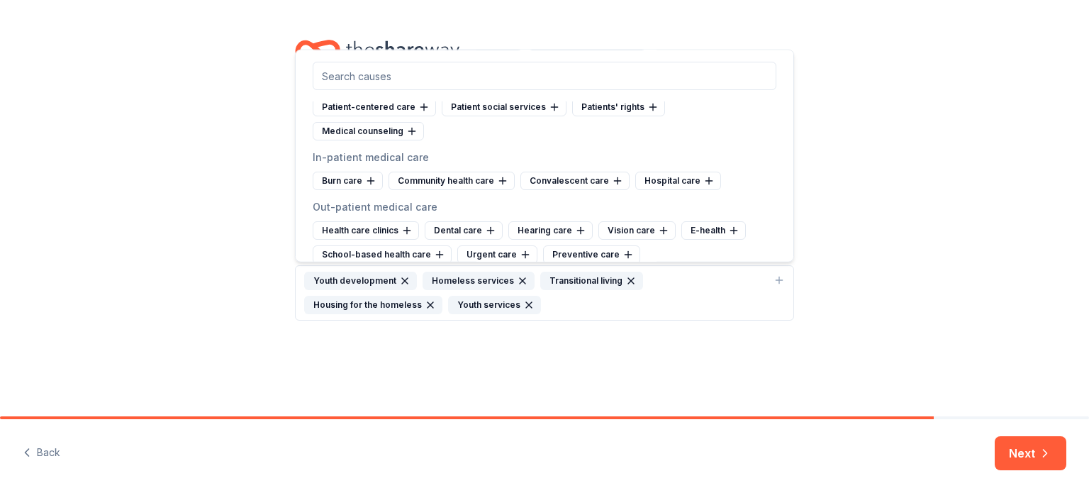
scroll to position [1630, 0]
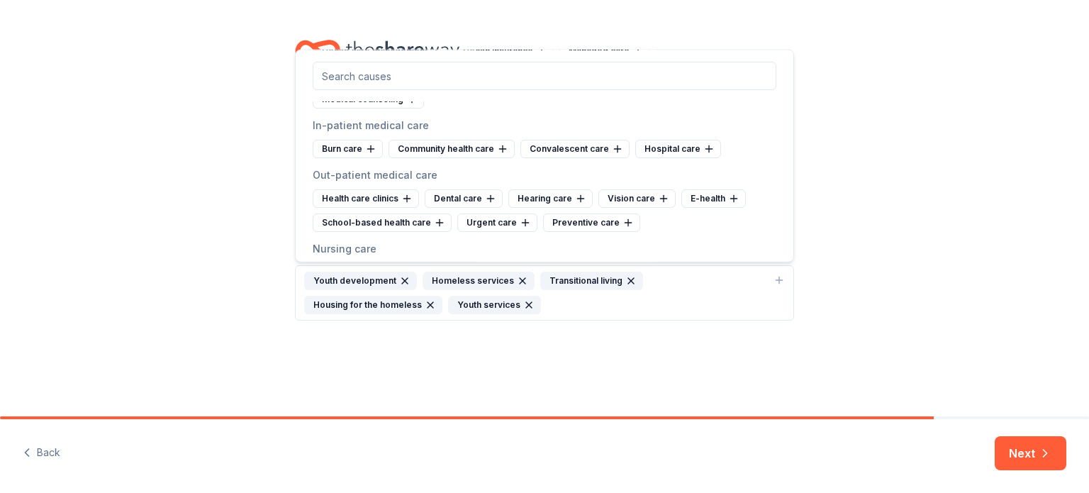
click at [912, 140] on div "Cause tags for your project From your project details we found the tags below. …" at bounding box center [544, 194] width 1089 height 388
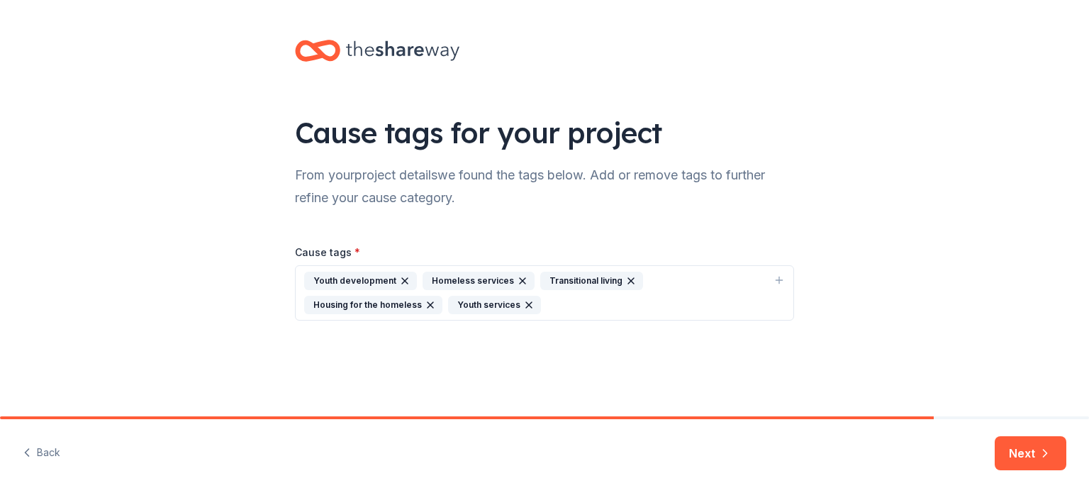
click at [461, 232] on div "Cause tags * Youth development Homeless services Transitional living Housing fo…" at bounding box center [544, 270] width 499 height 100
click at [783, 279] on icon "button" at bounding box center [778, 279] width 11 height 11
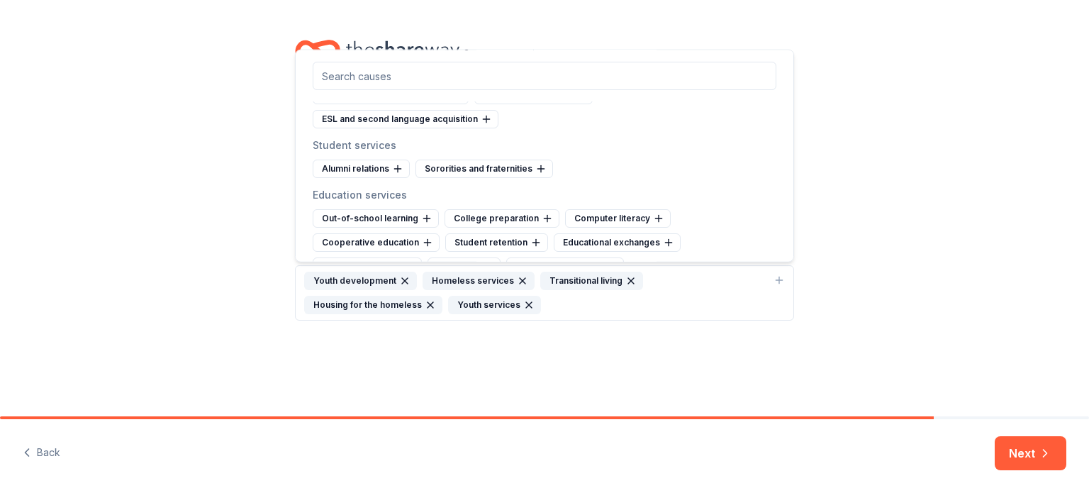
scroll to position [992, 0]
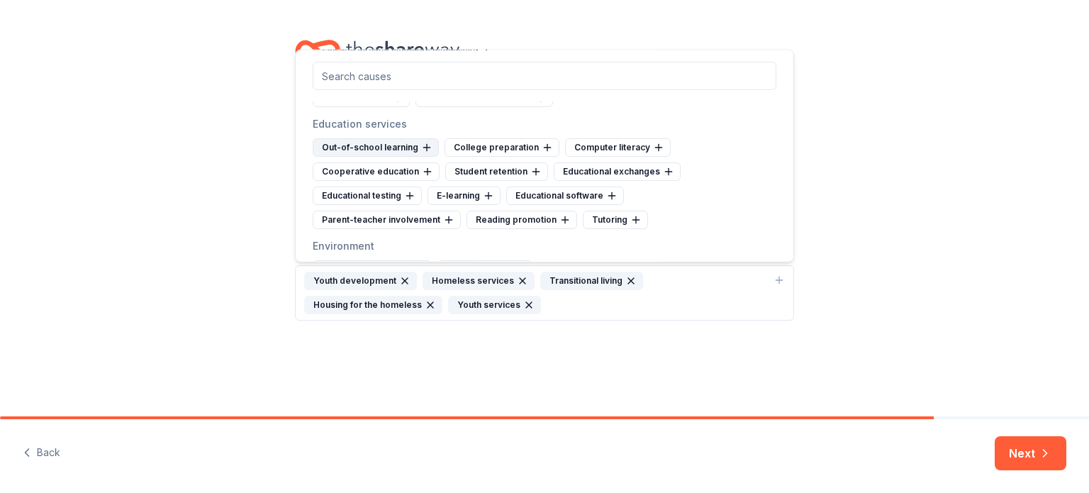
click at [366, 138] on div "Out-of-school learning" at bounding box center [376, 147] width 126 height 18
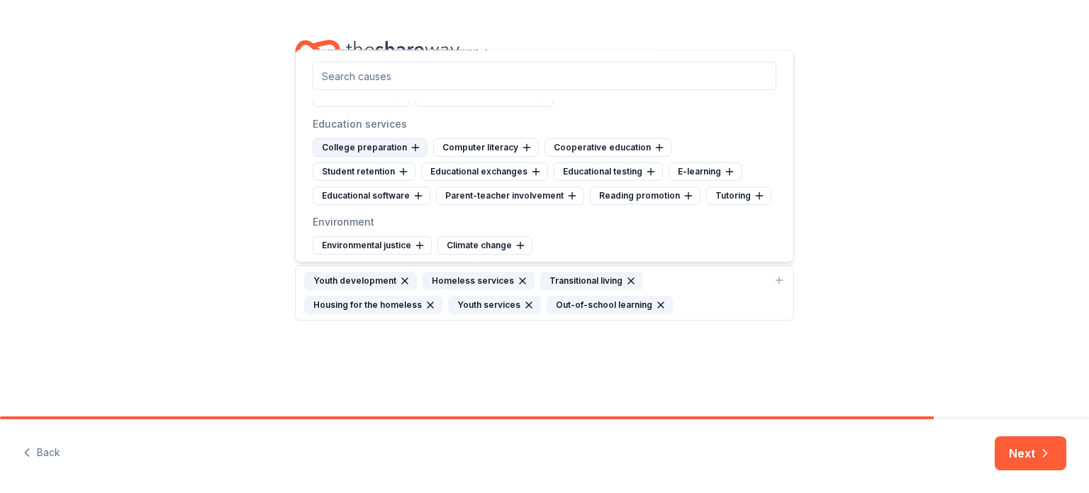
click at [371, 138] on div "College preparation" at bounding box center [370, 147] width 115 height 18
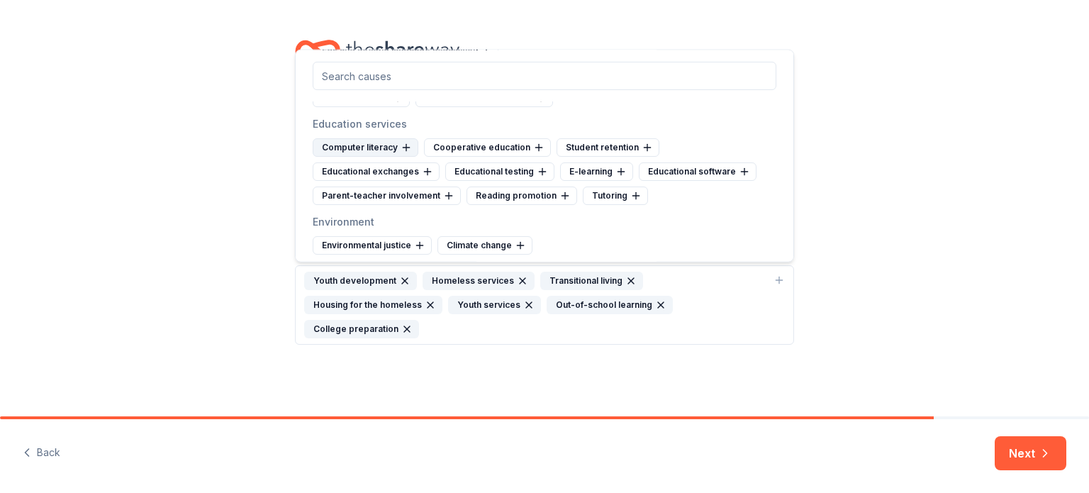
click at [371, 138] on div "Computer literacy" at bounding box center [366, 147] width 106 height 18
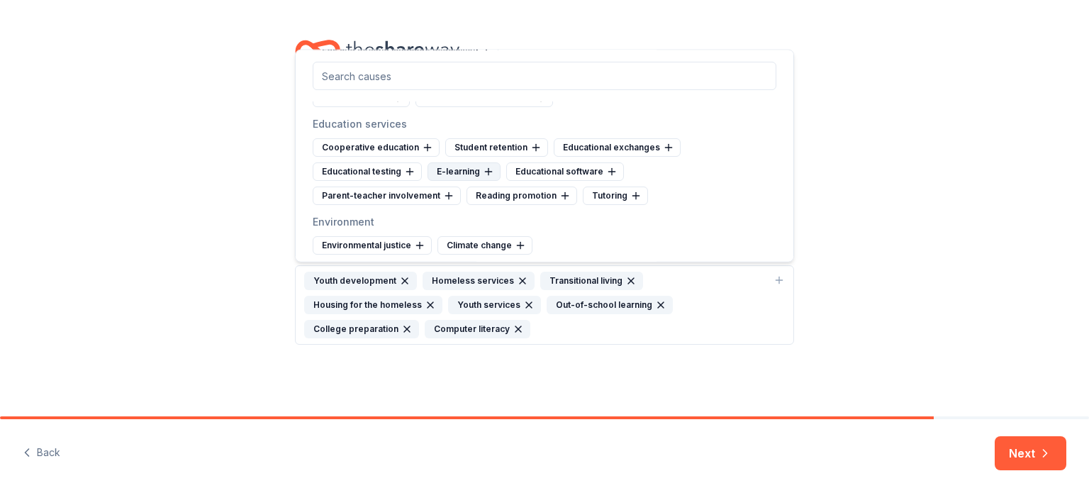
click at [463, 162] on div "E-learning" at bounding box center [463, 171] width 73 height 18
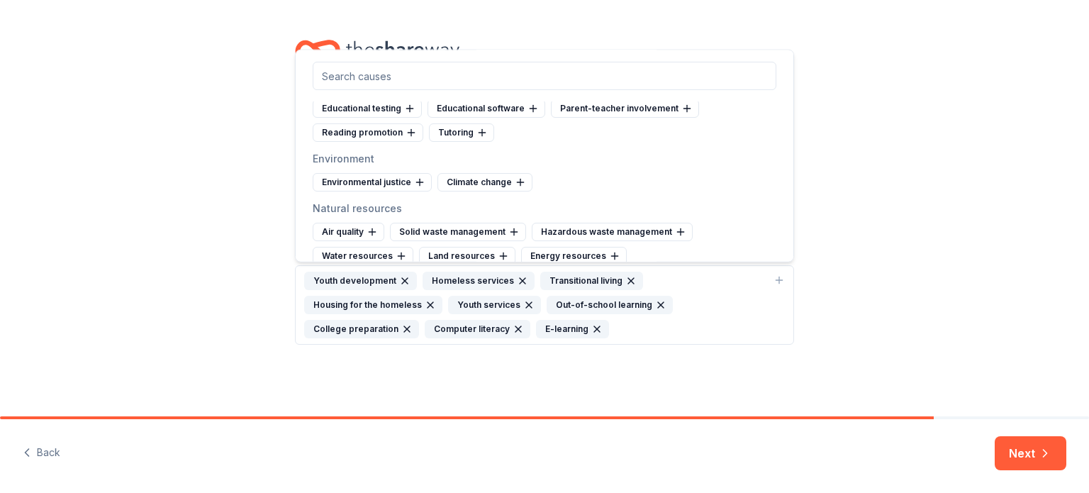
scroll to position [1063, 0]
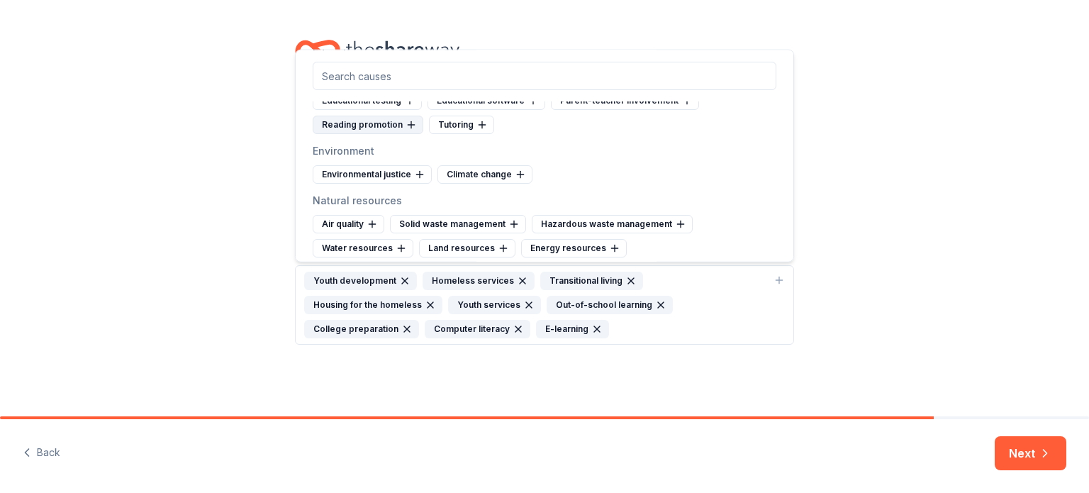
click at [381, 116] on div "Reading promotion" at bounding box center [368, 125] width 111 height 18
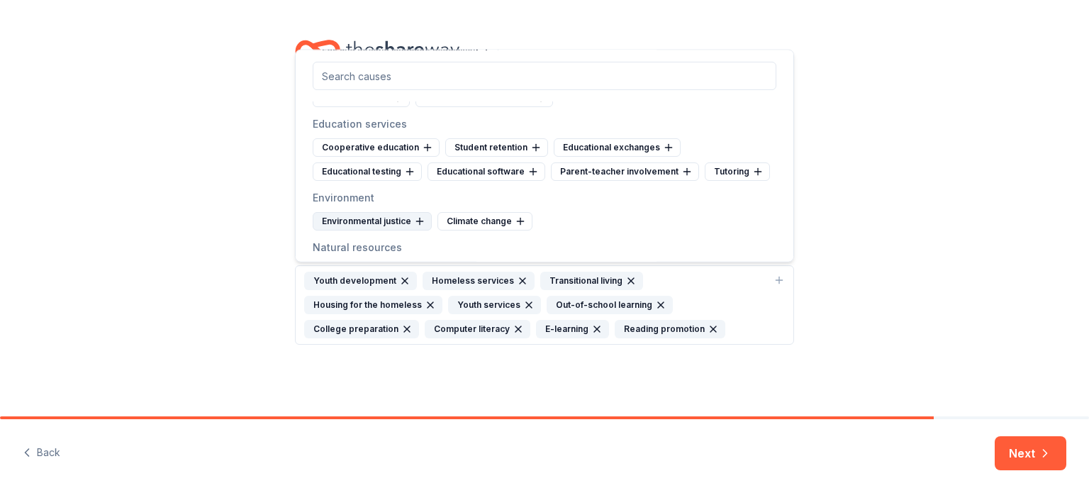
scroll to position [992, 0]
click at [726, 162] on div "Tutoring" at bounding box center [737, 171] width 65 height 18
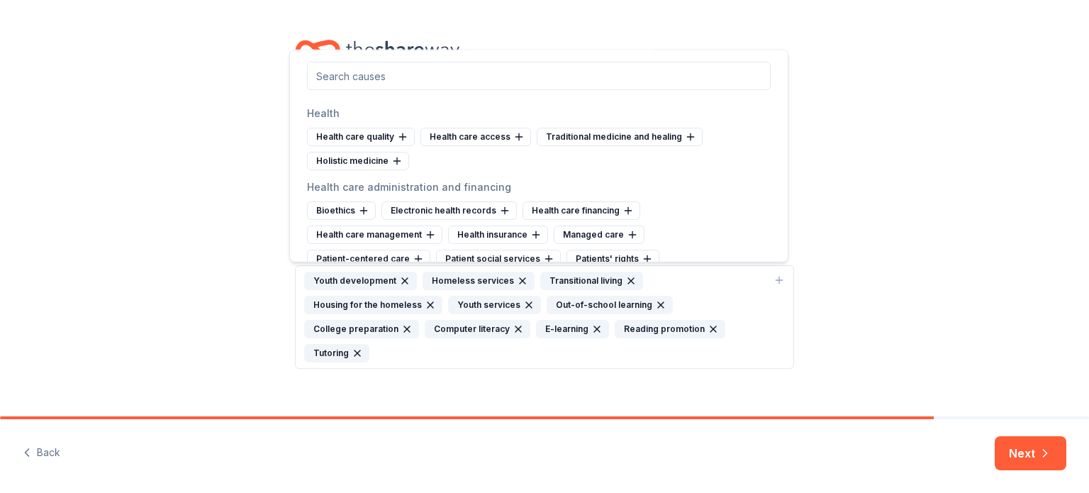
scroll to position [1418, 0]
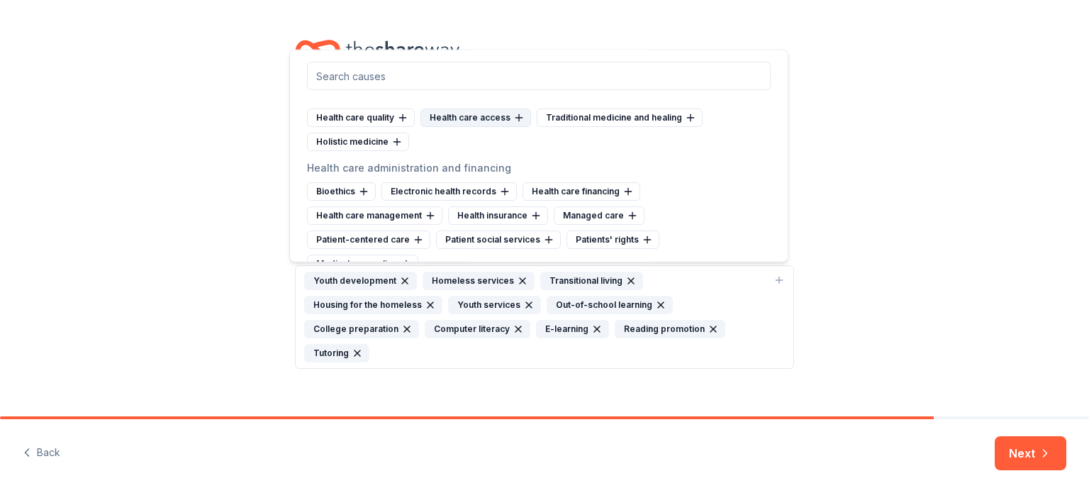
click at [482, 108] on div "Health care access" at bounding box center [475, 117] width 111 height 18
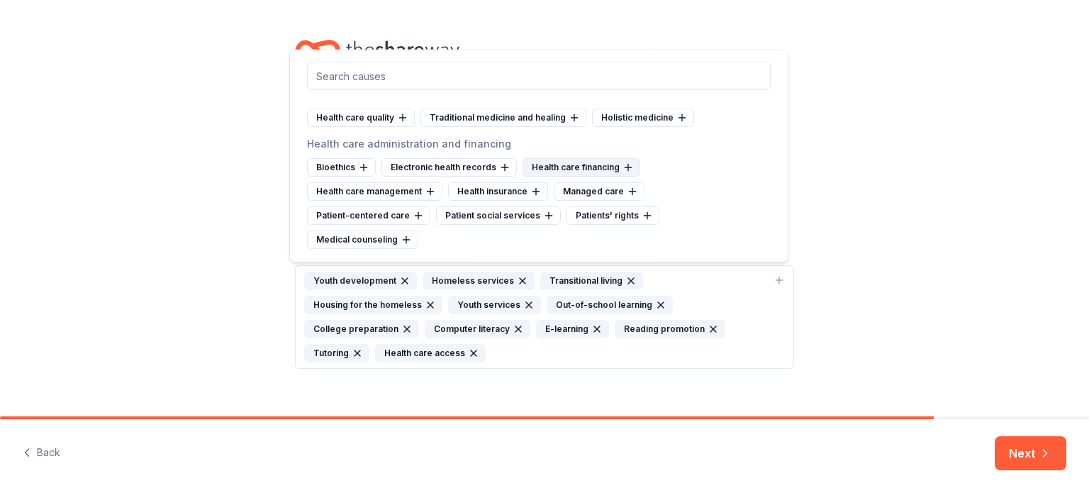
click at [564, 158] on div "Health care financing" at bounding box center [581, 167] width 118 height 18
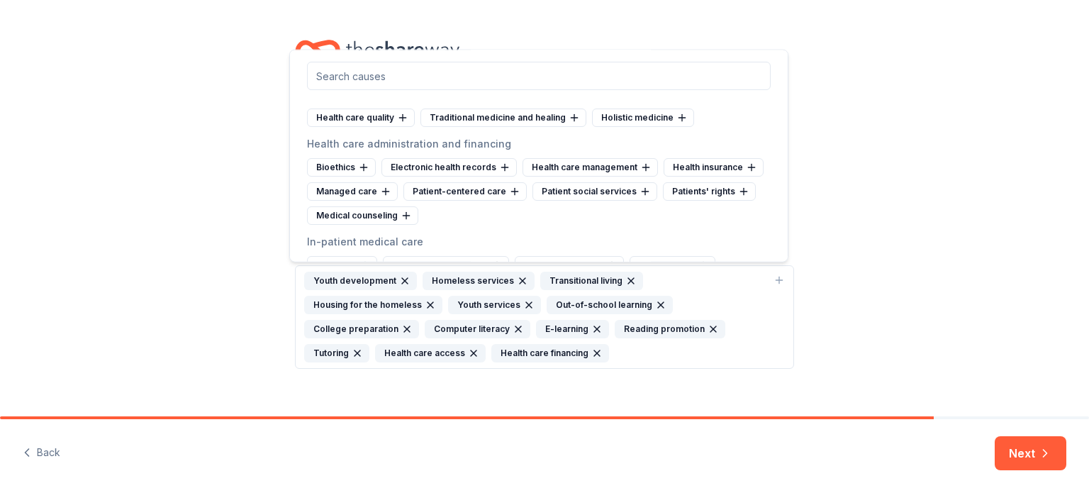
click at [591, 353] on icon "button" at bounding box center [596, 352] width 11 height 11
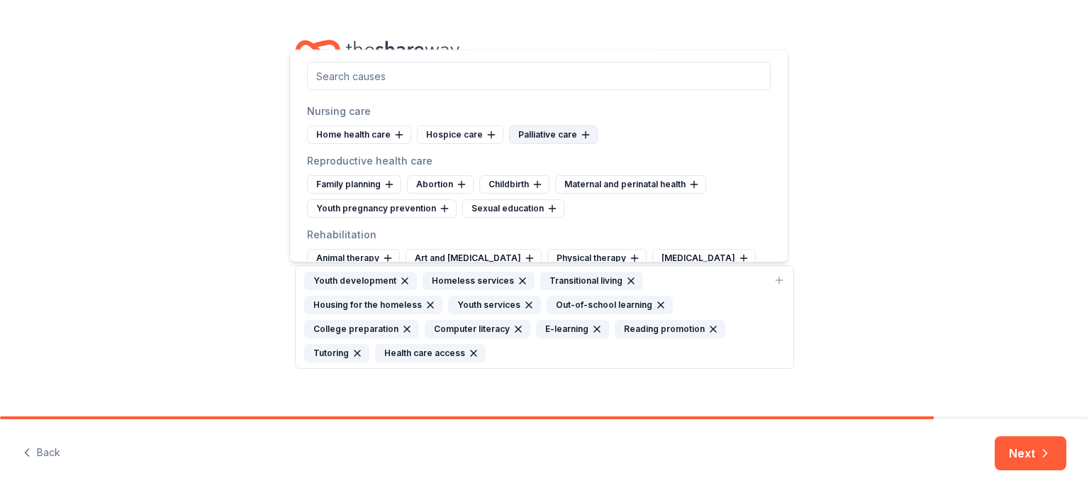
scroll to position [1701, 0]
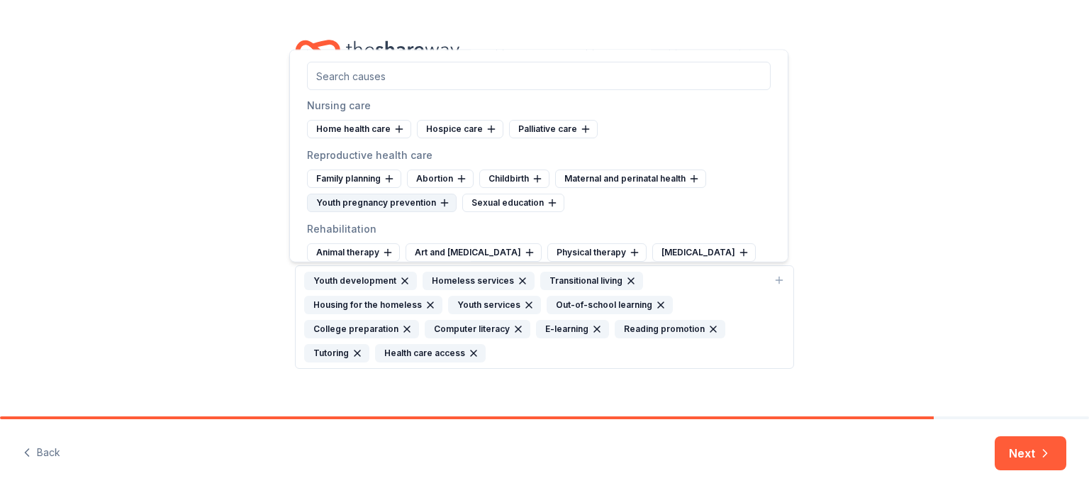
click at [439, 197] on icon at bounding box center [444, 202] width 11 height 11
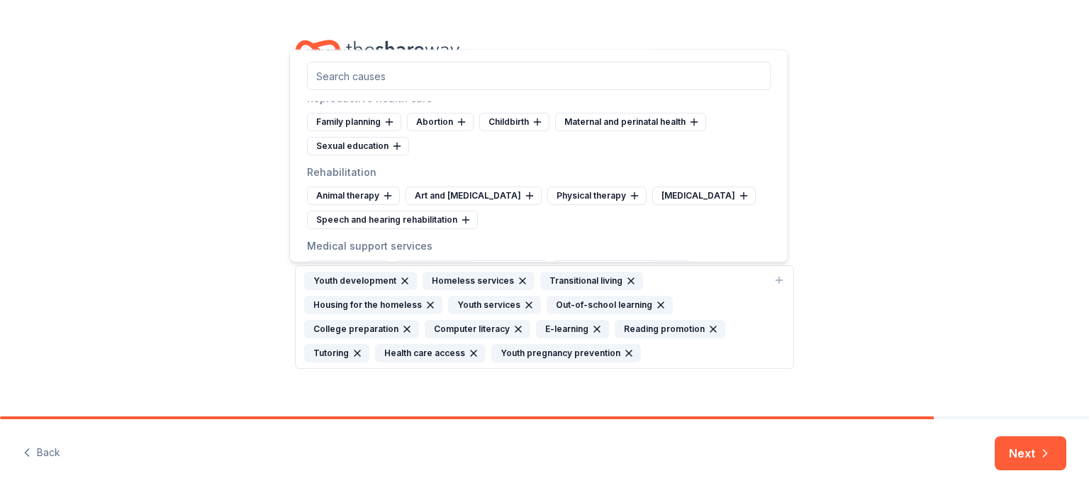
scroll to position [1772, 0]
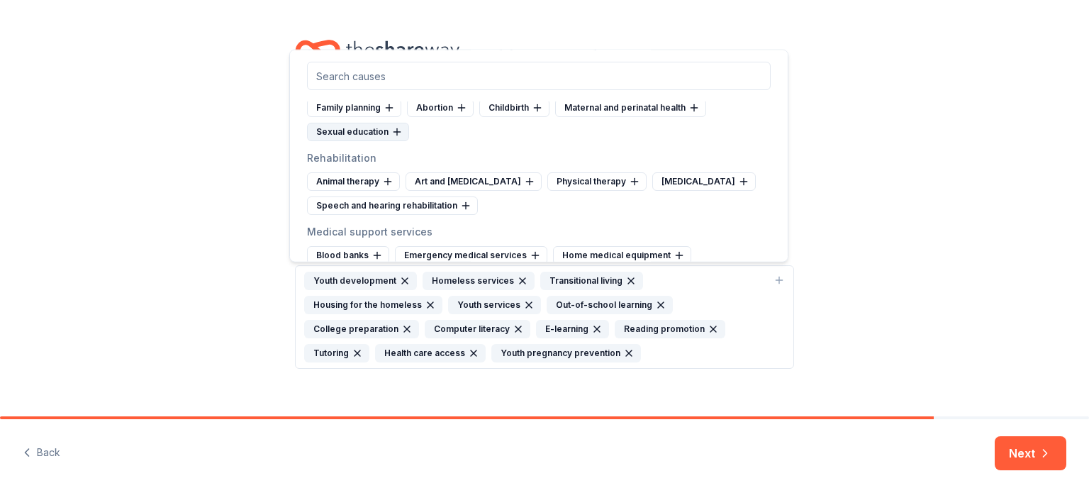
click at [371, 123] on div "Sexual education" at bounding box center [358, 132] width 102 height 18
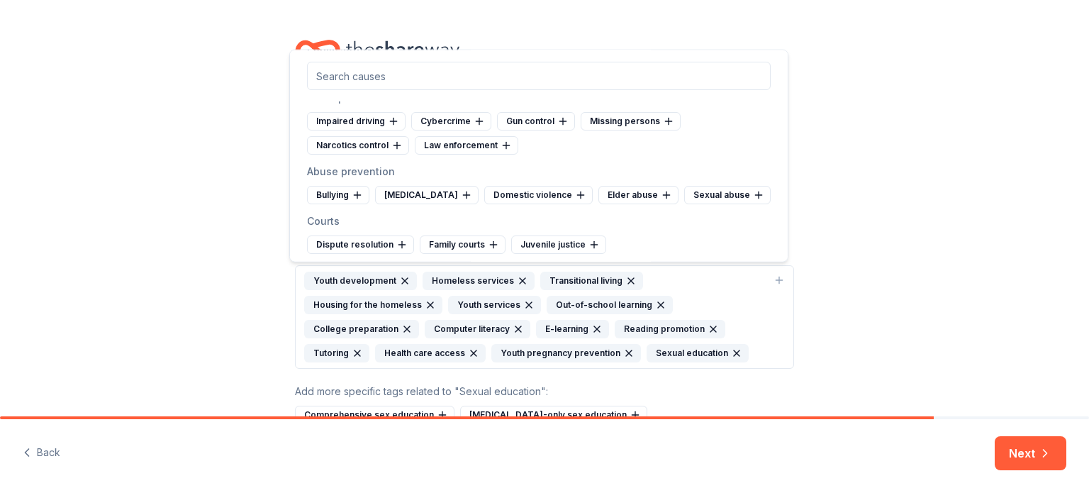
scroll to position [3331, 0]
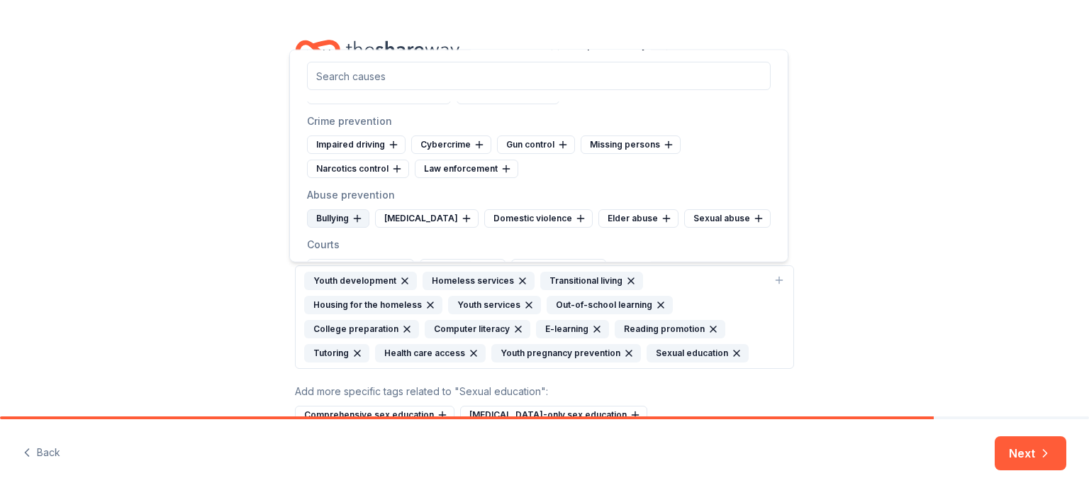
click at [330, 211] on div "Bullying" at bounding box center [338, 218] width 62 height 18
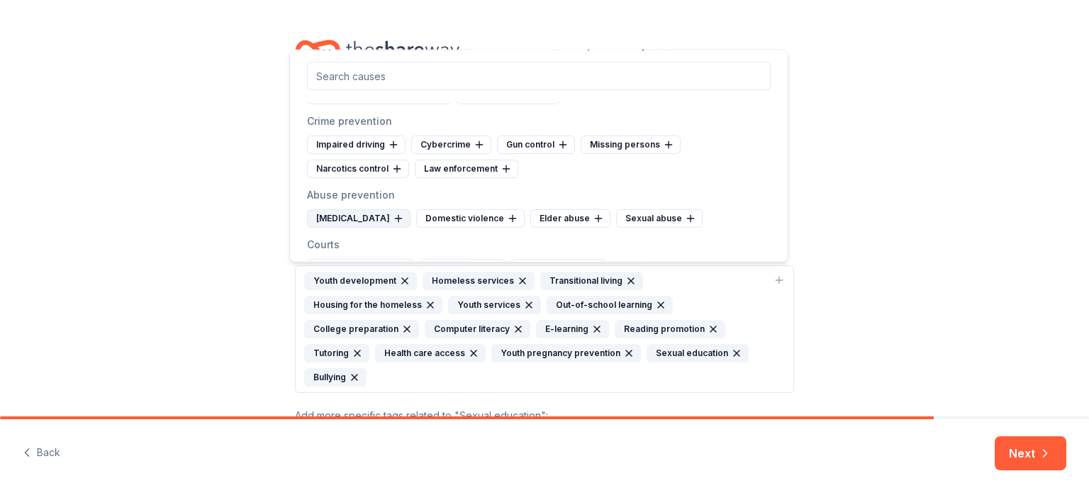
click at [363, 215] on div "Child abuse" at bounding box center [358, 218] width 103 height 18
click at [373, 218] on div "Domestic violence" at bounding box center [361, 218] width 108 height 18
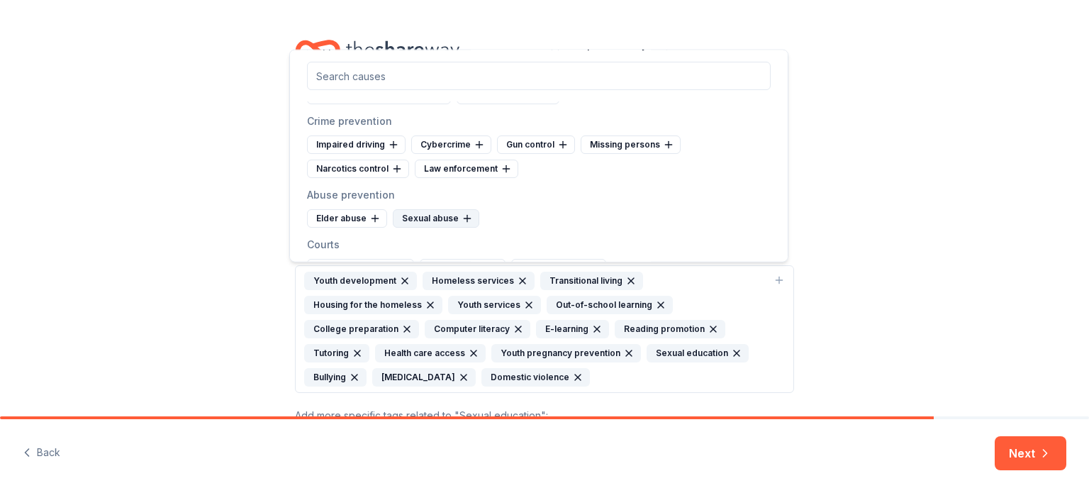
click at [426, 222] on div "Sexual abuse" at bounding box center [436, 218] width 86 height 18
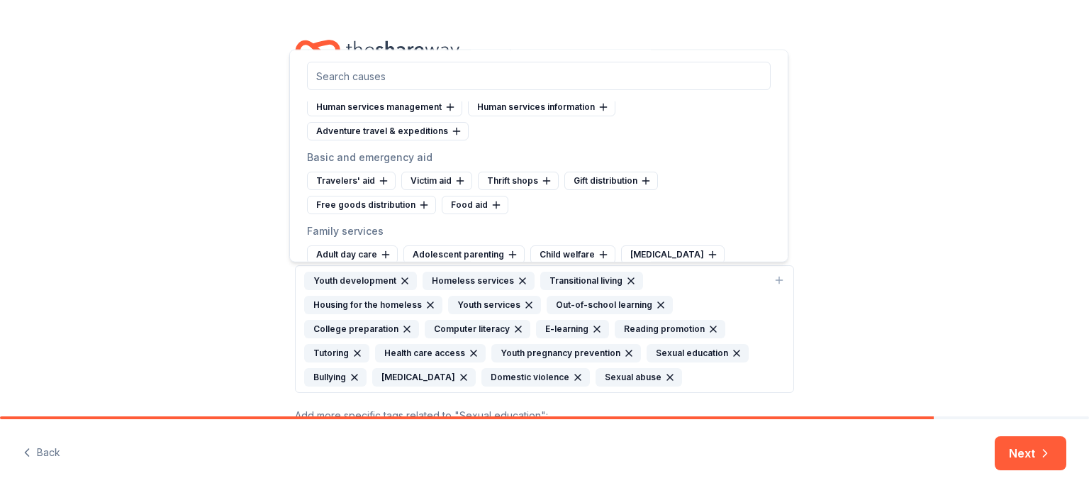
scroll to position [5670, 0]
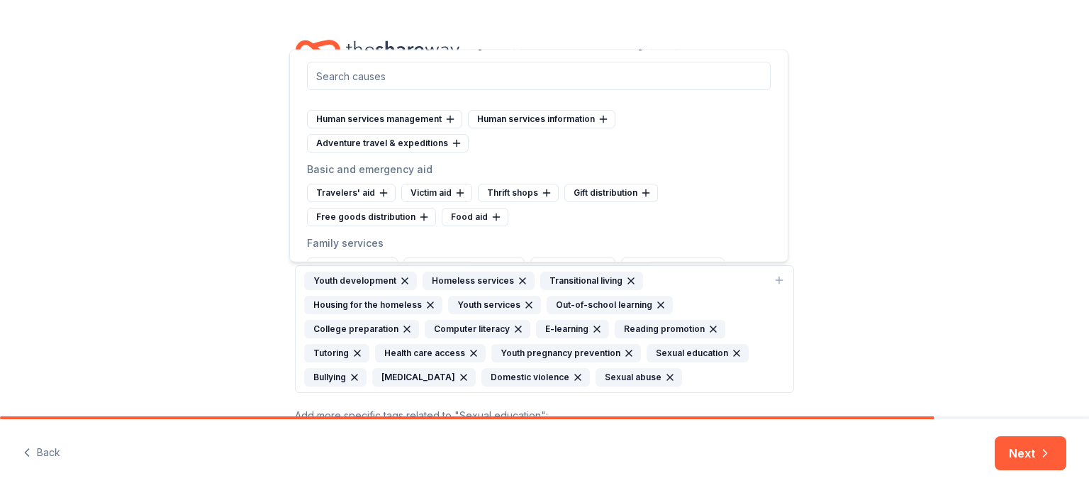
click at [895, 122] on div "Cause tags for your project From your project details we found the tags below. …" at bounding box center [544, 258] width 1089 height 516
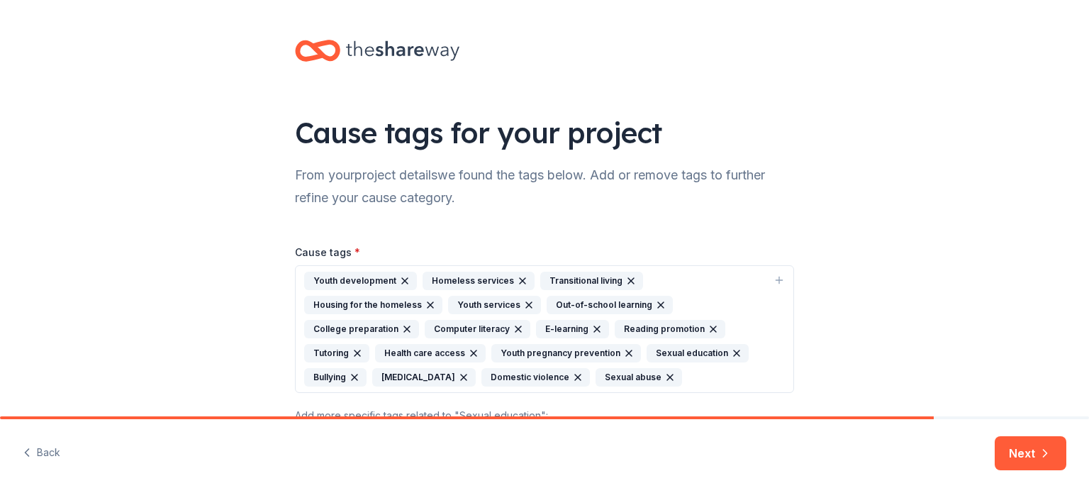
scroll to position [71, 0]
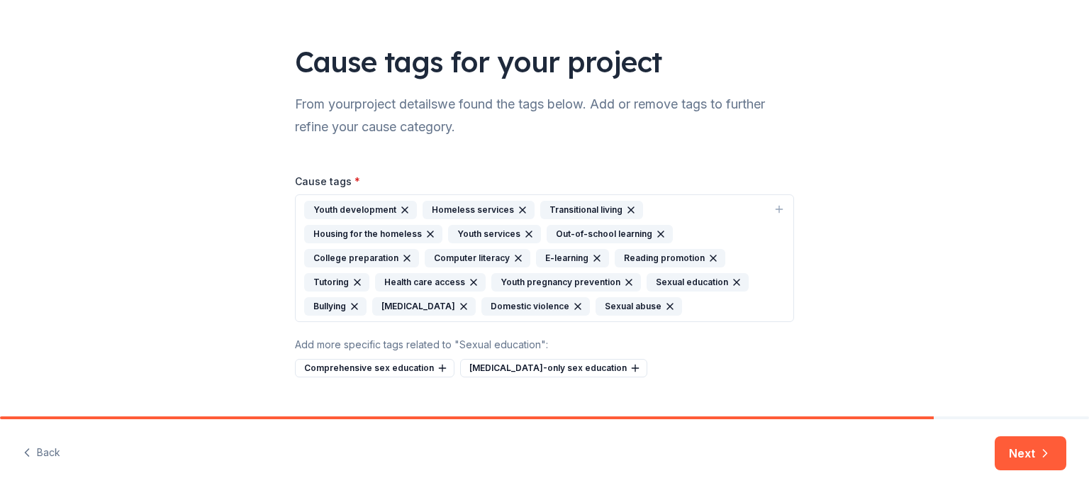
click at [773, 209] on icon "button" at bounding box center [778, 208] width 11 height 11
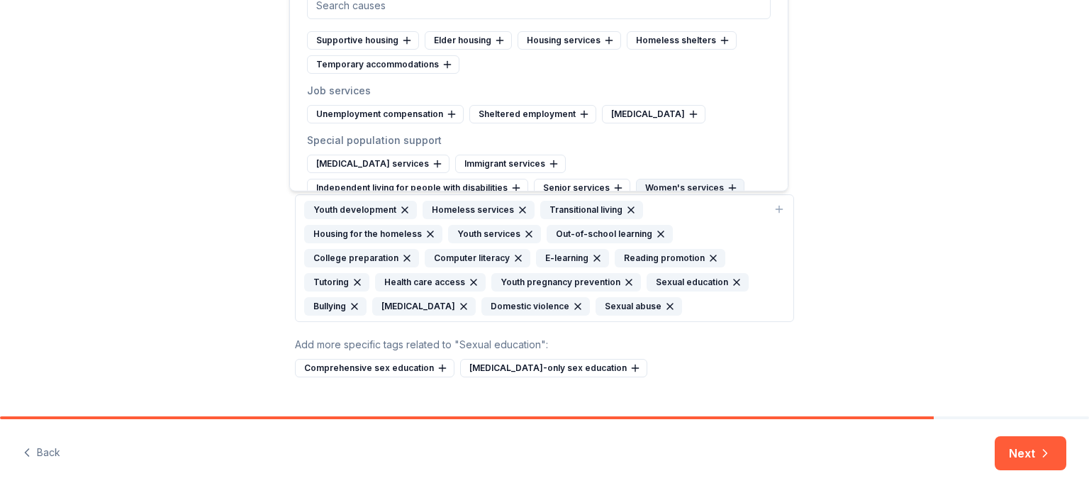
scroll to position [6094, 0]
click at [403, 57] on div "Temporary accommodations" at bounding box center [383, 66] width 152 height 18
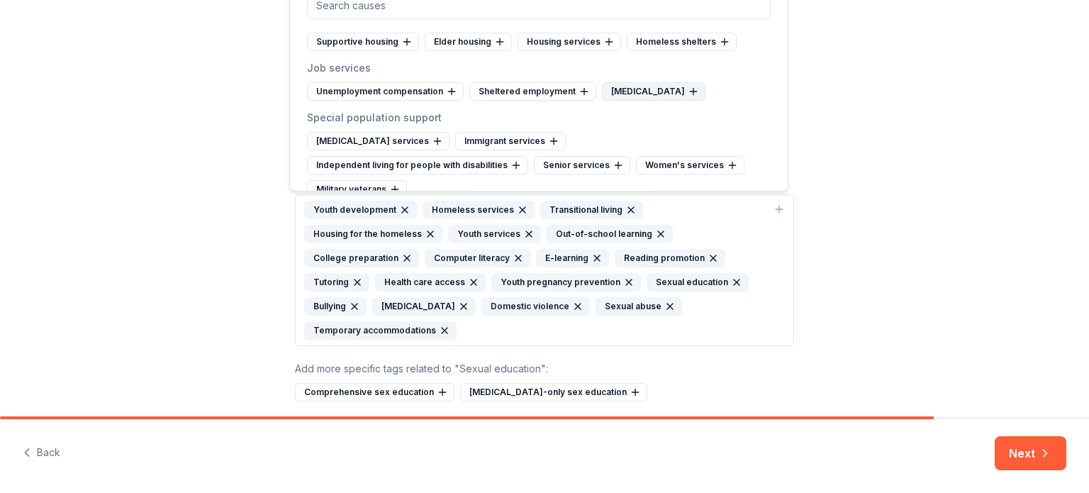
click at [627, 82] on div "Vocational rehabilitation" at bounding box center [653, 91] width 103 height 18
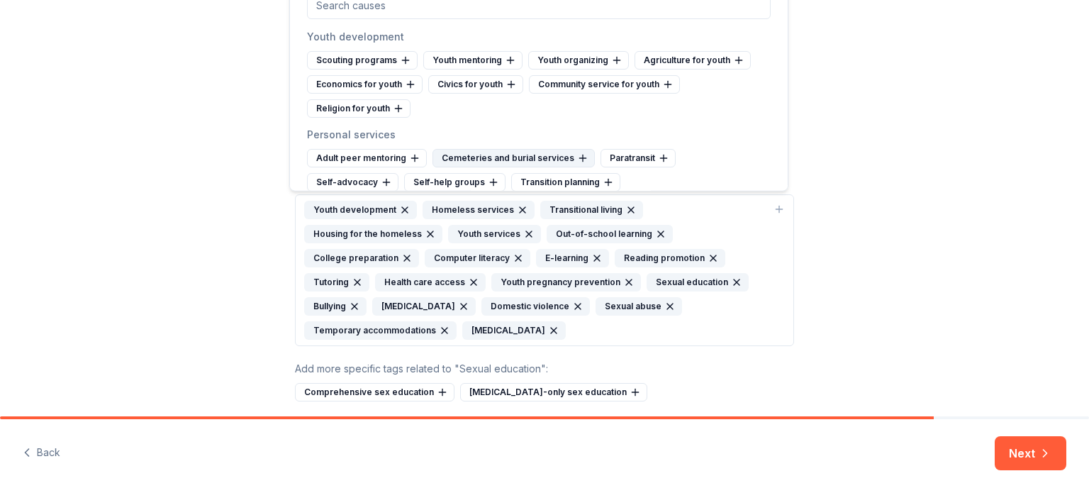
scroll to position [5881, 0]
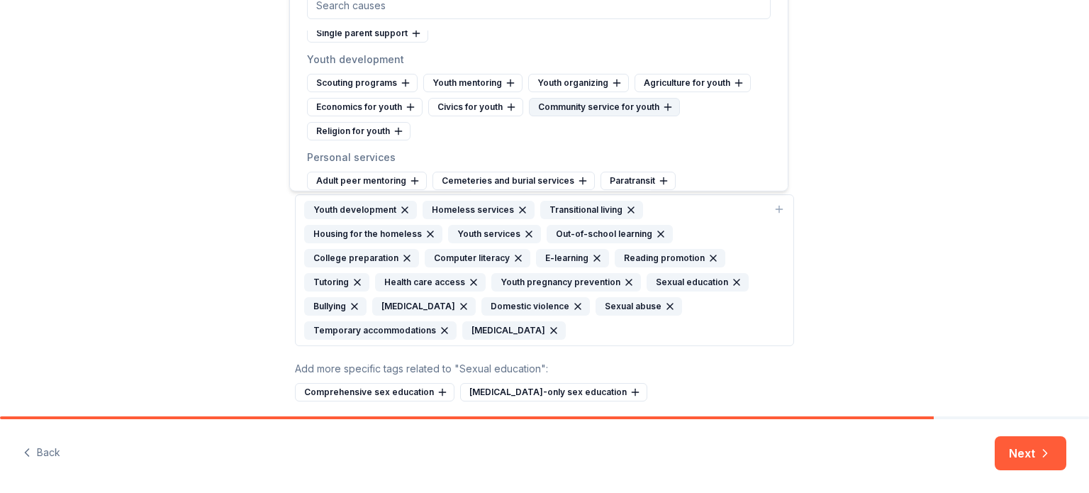
click at [550, 98] on div "Community service for youth" at bounding box center [604, 107] width 151 height 18
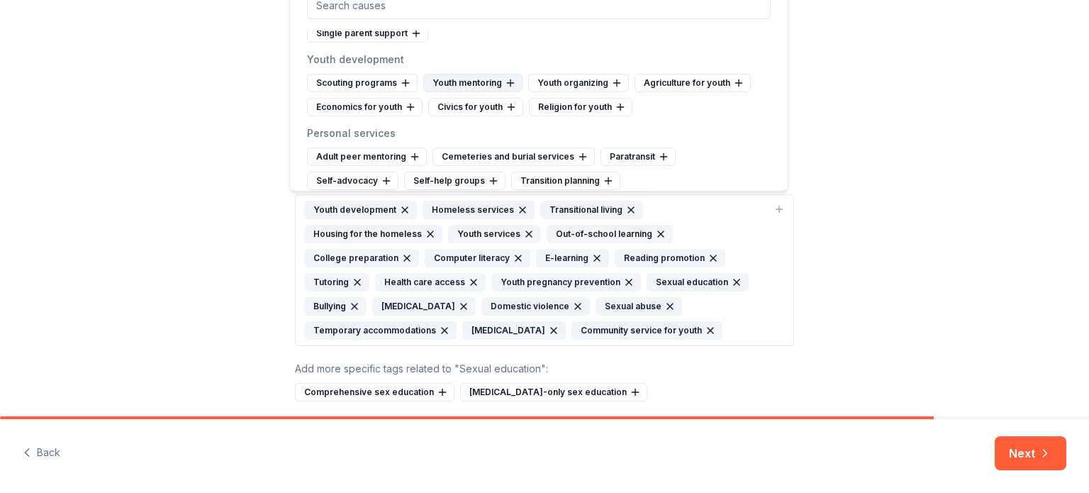
click at [471, 74] on div "Youth mentoring" at bounding box center [472, 83] width 99 height 18
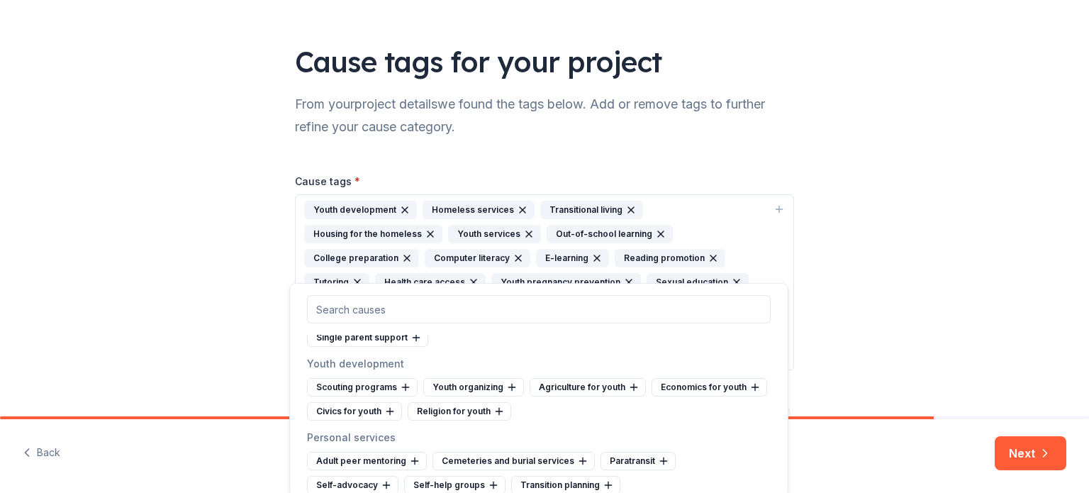
scroll to position [169, 0]
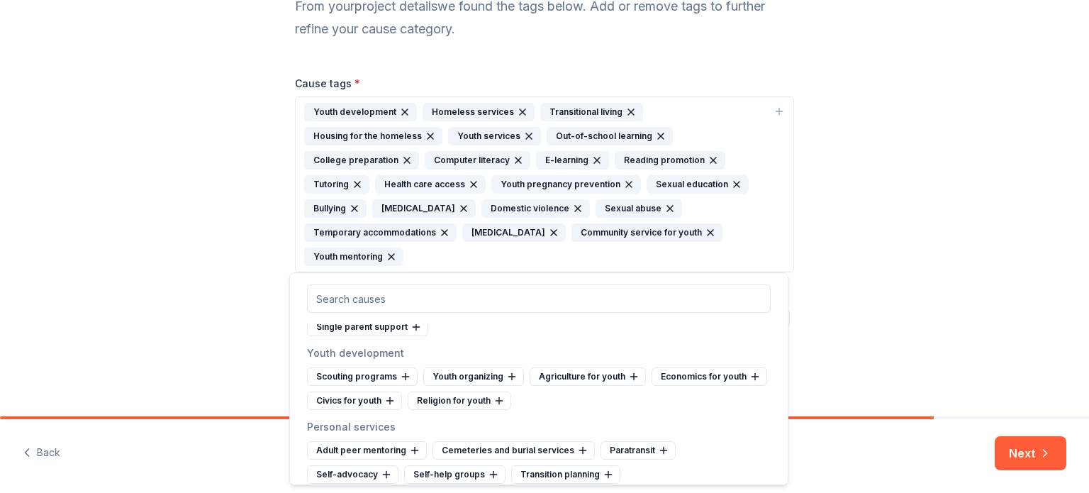
click at [921, 301] on div "Cause tags for your project From your project details we found the tags below. …" at bounding box center [544, 125] width 1089 height 588
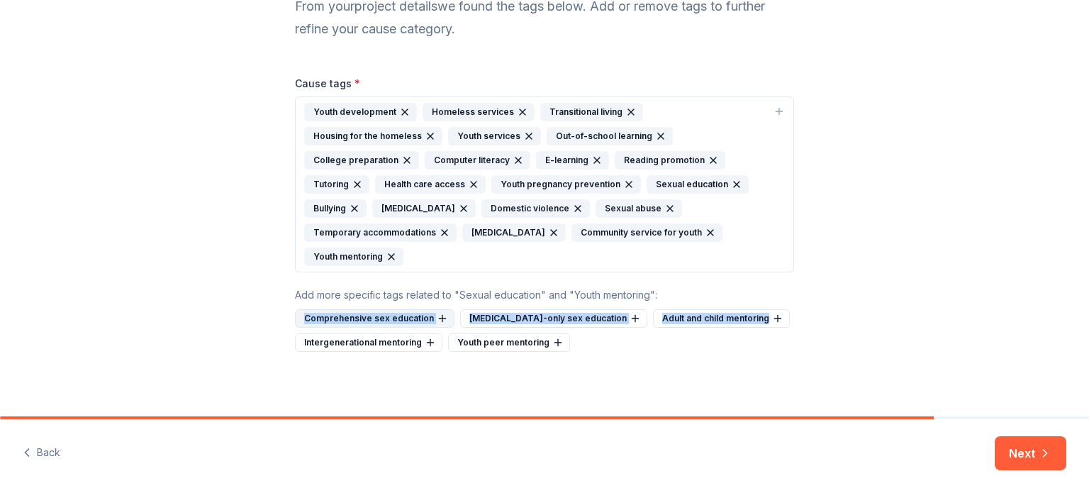
click at [317, 309] on div "Comprehensive sex education" at bounding box center [374, 318] width 159 height 18
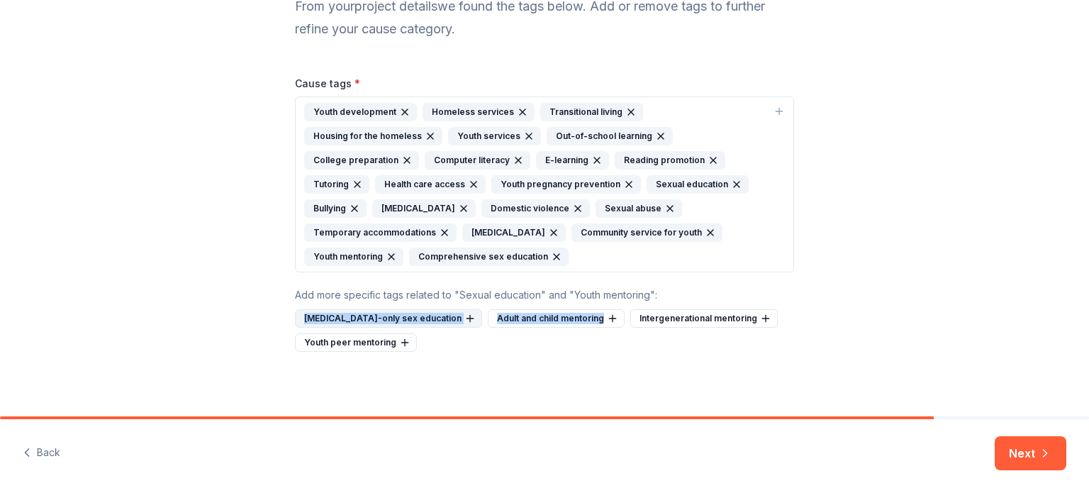
click at [343, 314] on div "Abstinence-only sex education" at bounding box center [388, 318] width 187 height 18
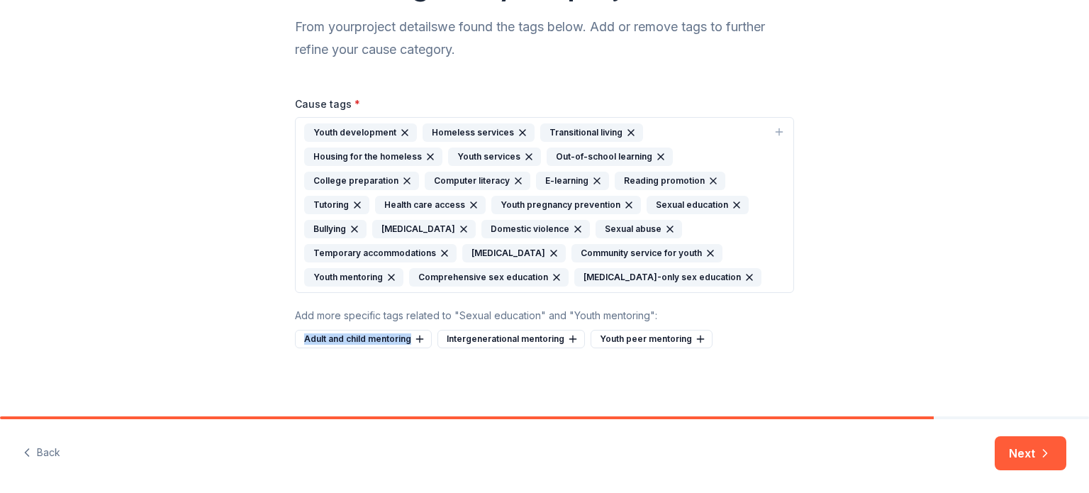
scroll to position [145, 0]
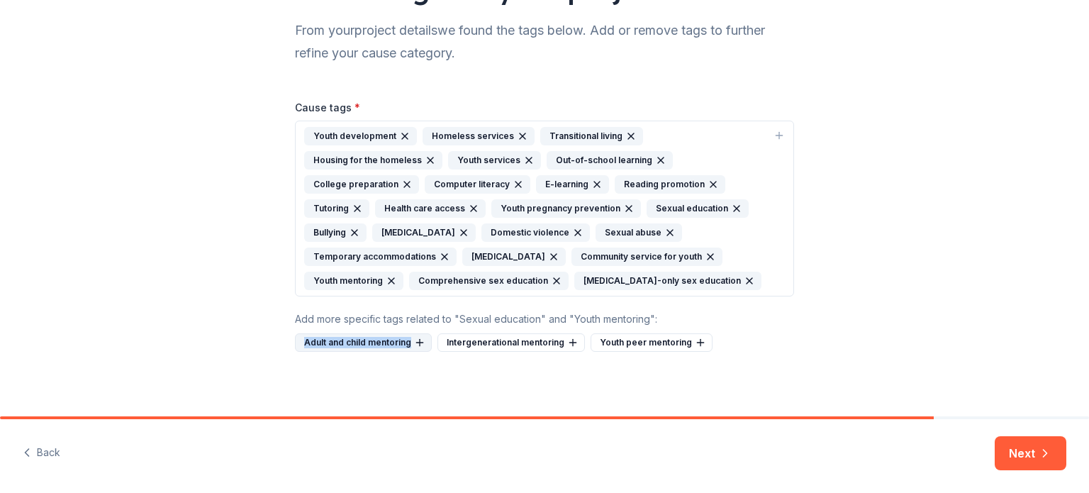
click at [374, 340] on div "Adult and child mentoring" at bounding box center [363, 342] width 137 height 18
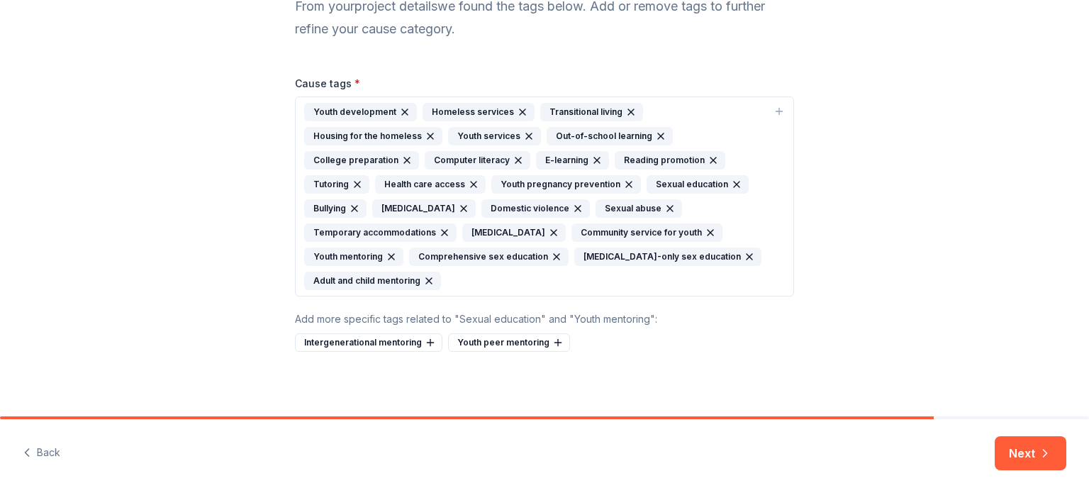
click at [1029, 457] on button "Next" at bounding box center [1030, 453] width 72 height 34
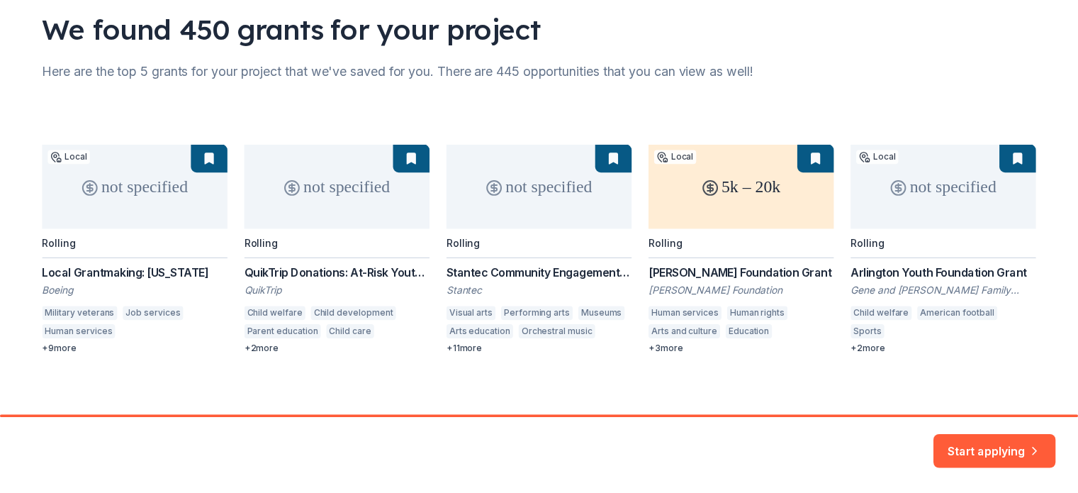
scroll to position [112, 0]
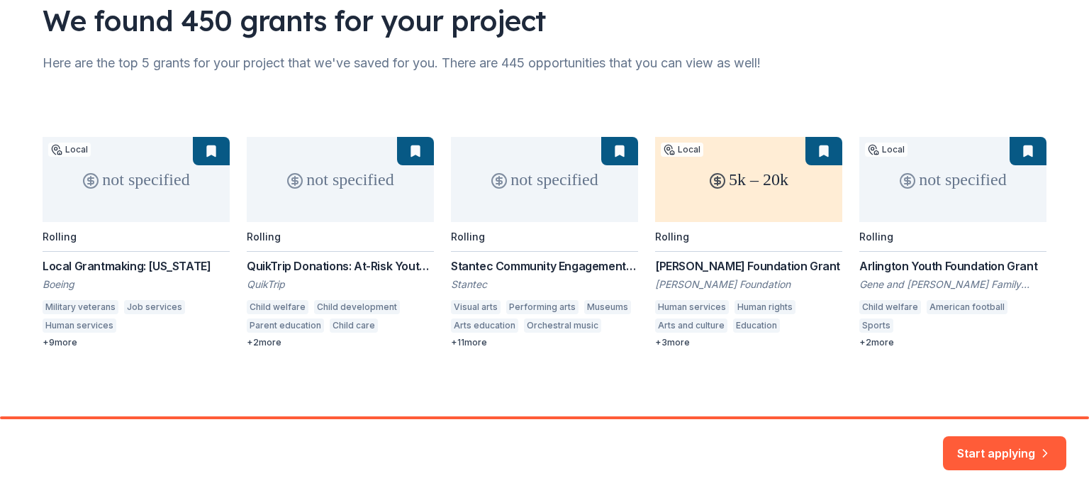
click at [994, 444] on button "Start applying" at bounding box center [1004, 444] width 123 height 34
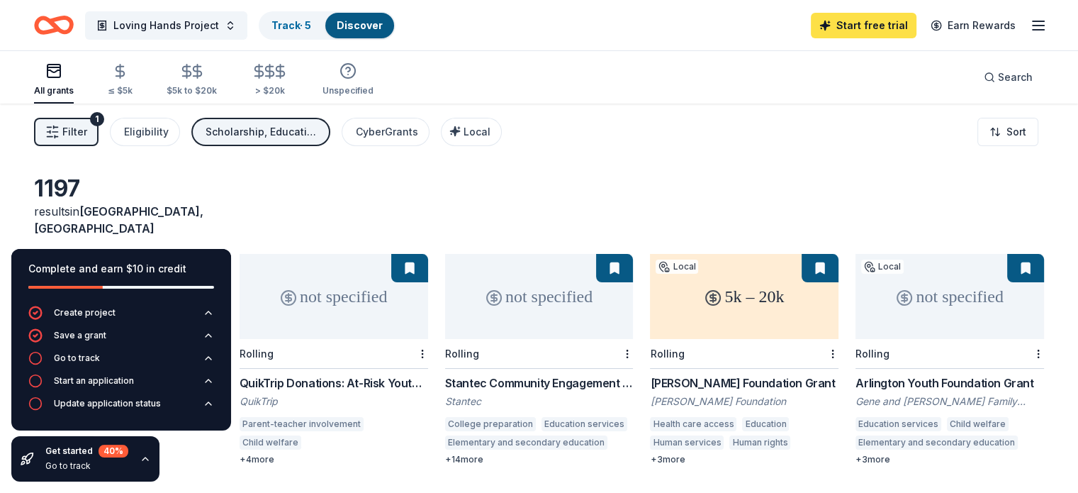
click at [856, 28] on link "Start free trial" at bounding box center [864, 26] width 106 height 26
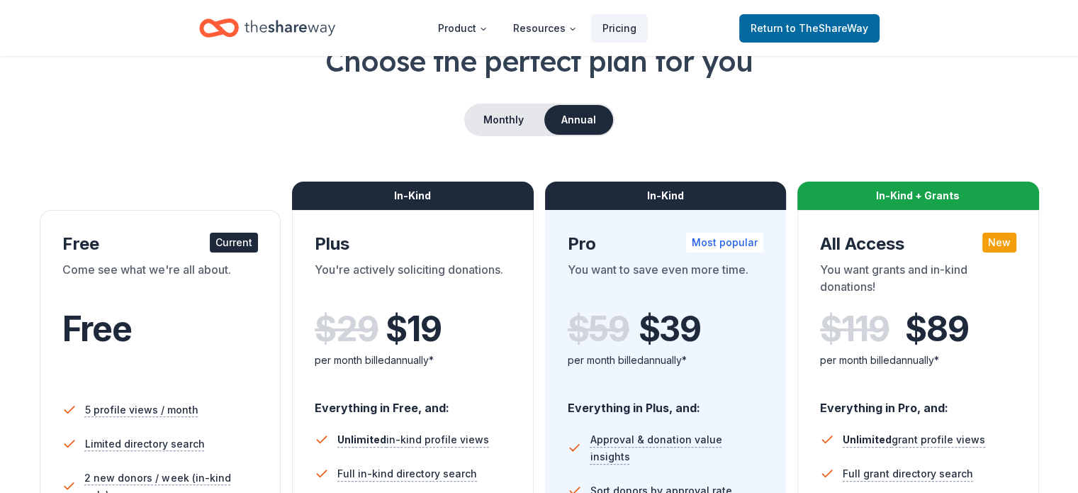
scroll to position [71, 0]
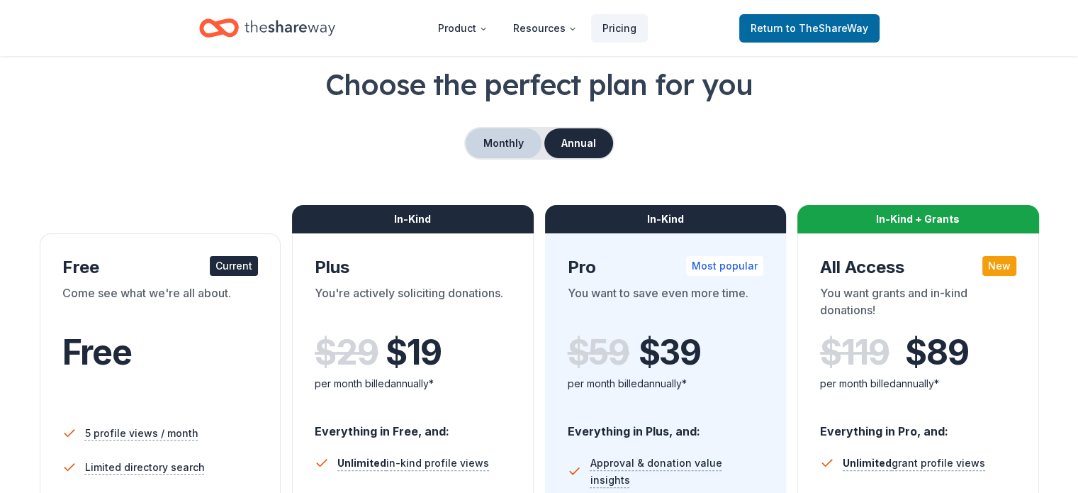
click at [490, 150] on button "Monthly" at bounding box center [504, 143] width 76 height 30
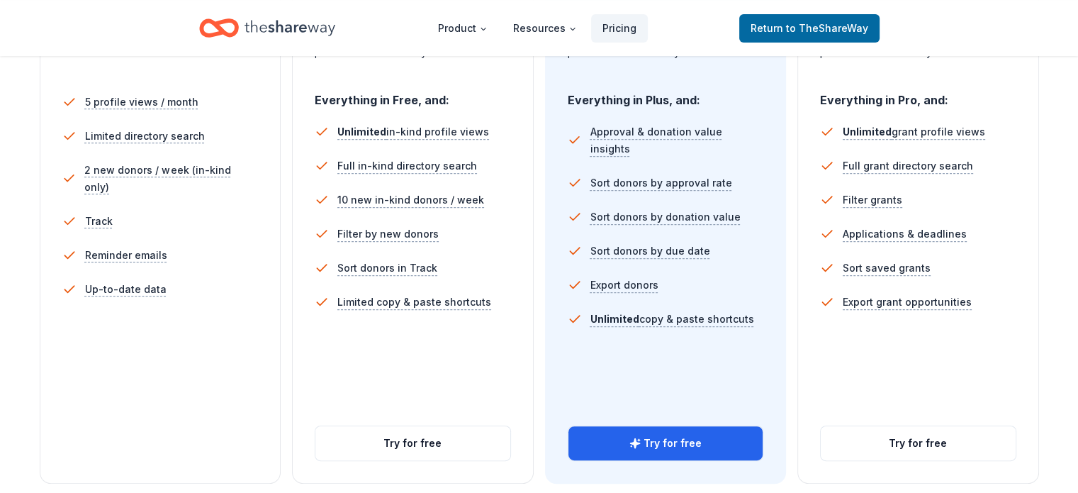
scroll to position [425, 0]
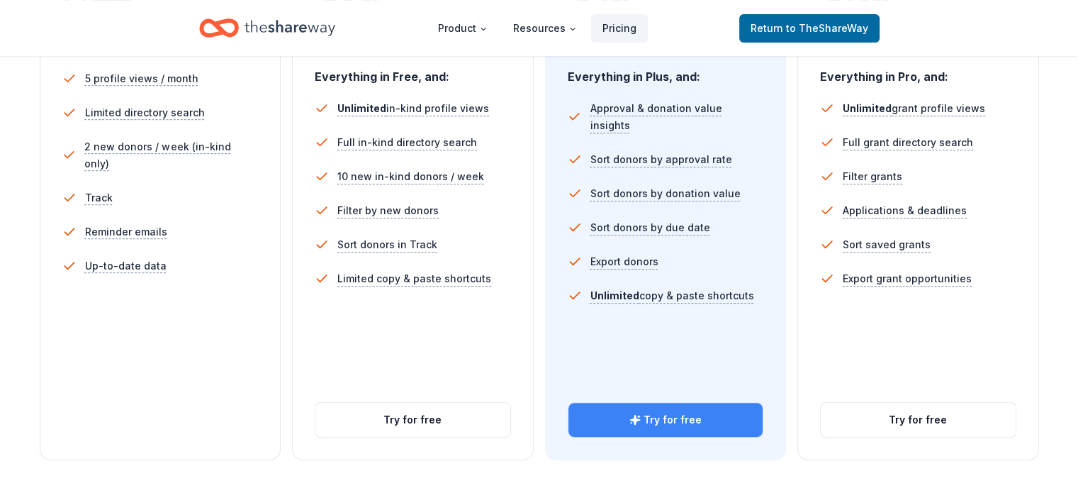
click at [727, 403] on button "Try for free" at bounding box center [665, 420] width 195 height 34
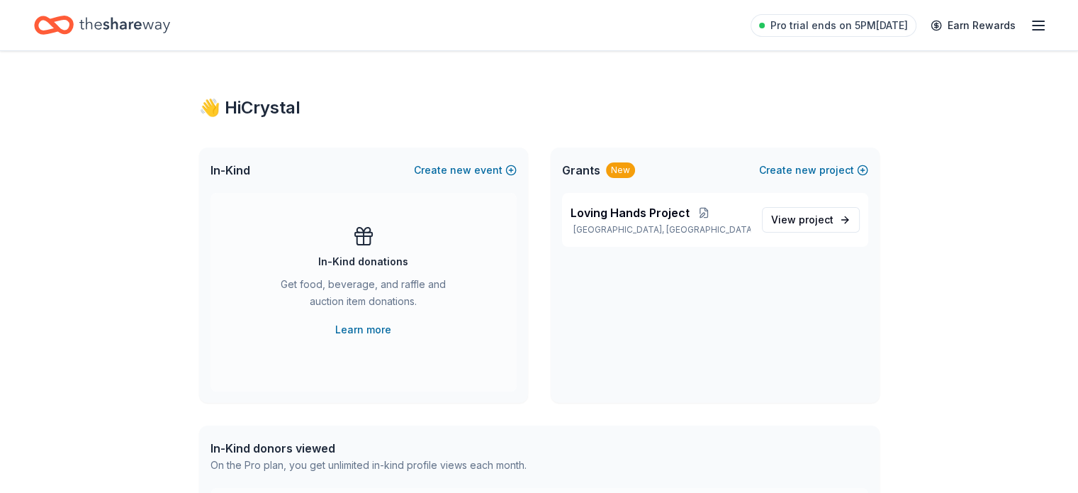
click at [1030, 27] on icon "button" at bounding box center [1038, 25] width 17 height 17
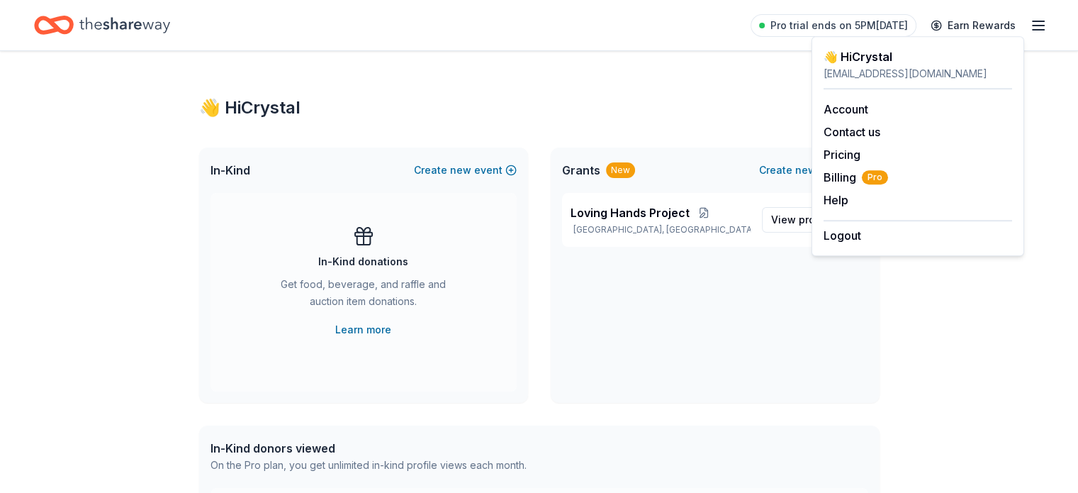
click at [138, 28] on icon "Home" at bounding box center [124, 25] width 91 height 29
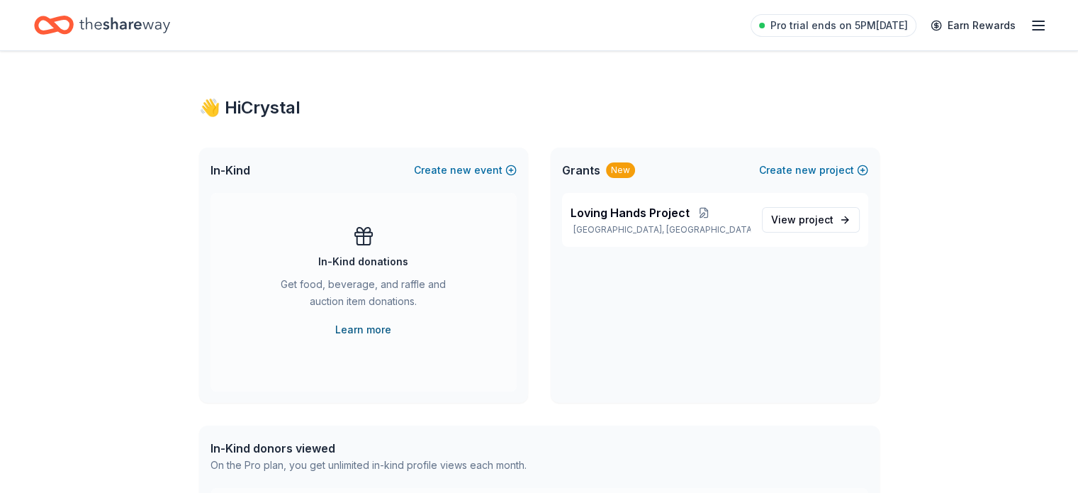
click at [369, 328] on link "Learn more" at bounding box center [363, 329] width 56 height 17
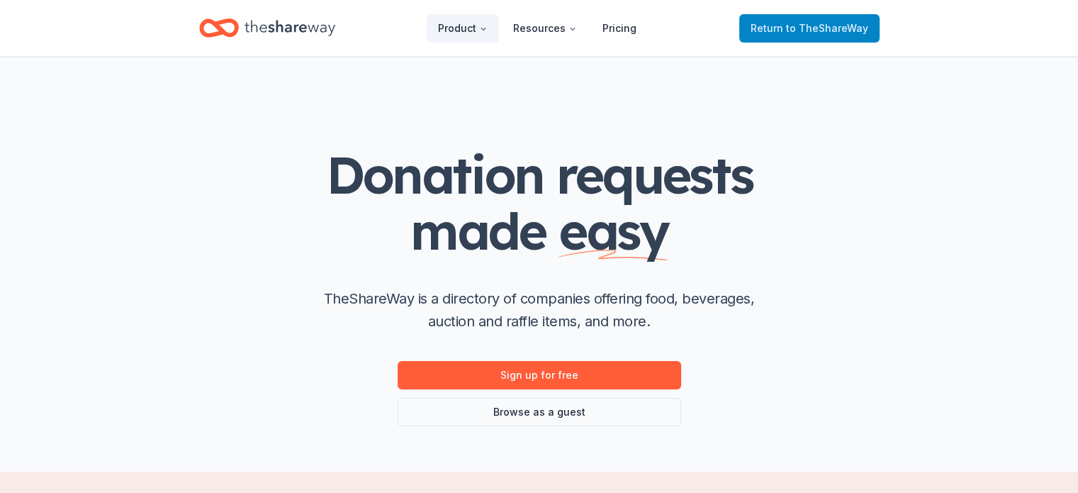
click at [799, 35] on span "Return to TheShareWay" at bounding box center [810, 28] width 118 height 17
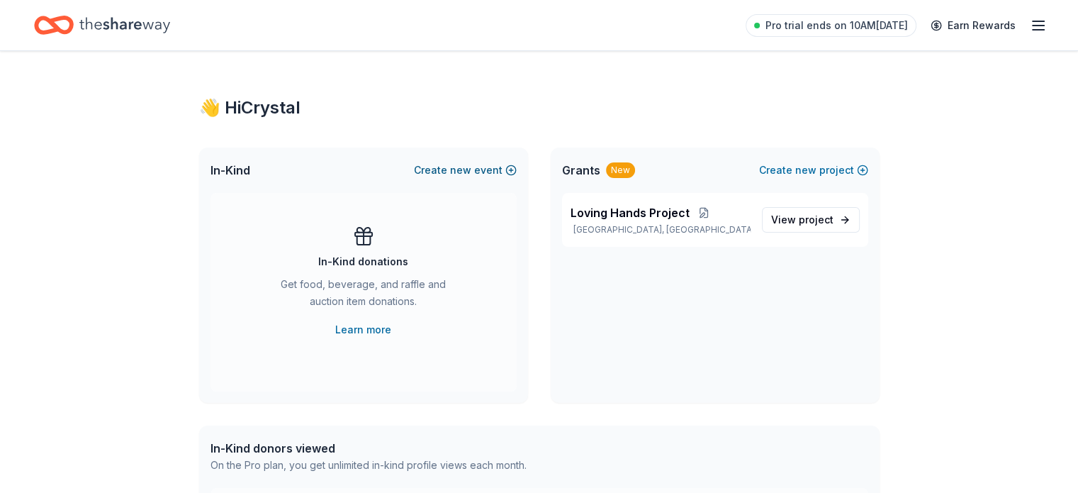
click at [451, 170] on button "Create new event" at bounding box center [465, 170] width 103 height 17
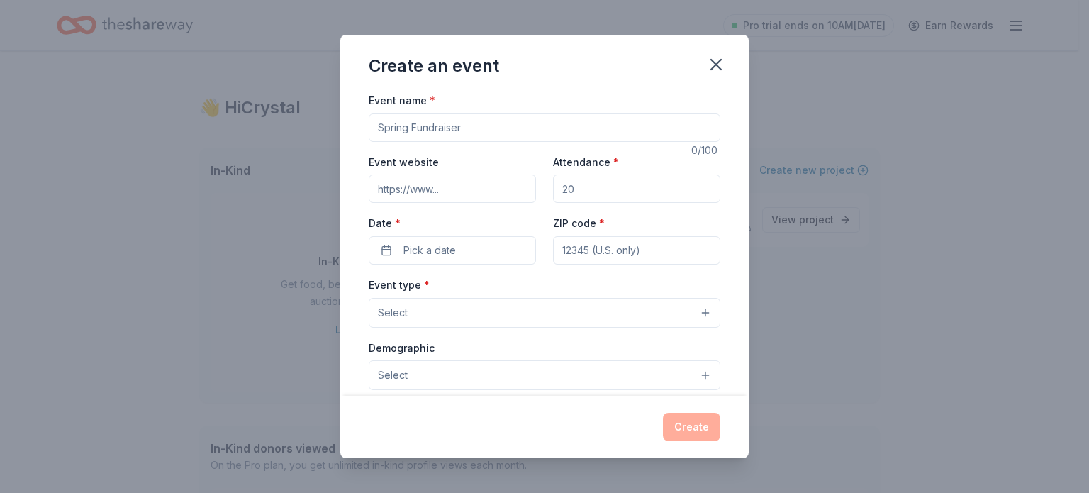
click at [405, 132] on input "Event name *" at bounding box center [545, 127] width 352 height 28
type input "Because We Care"
click at [709, 65] on icon "button" at bounding box center [716, 65] width 20 height 20
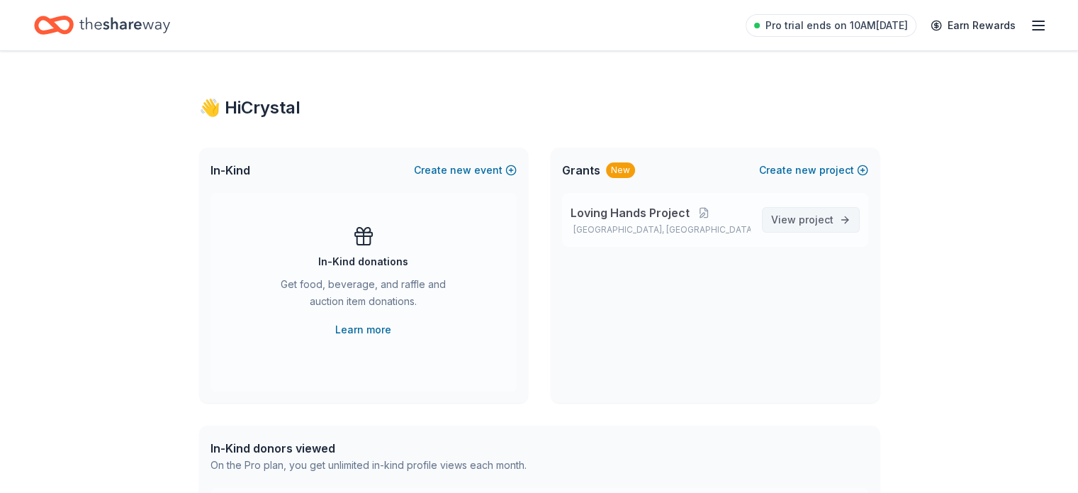
click at [819, 222] on span "project" at bounding box center [816, 219] width 35 height 12
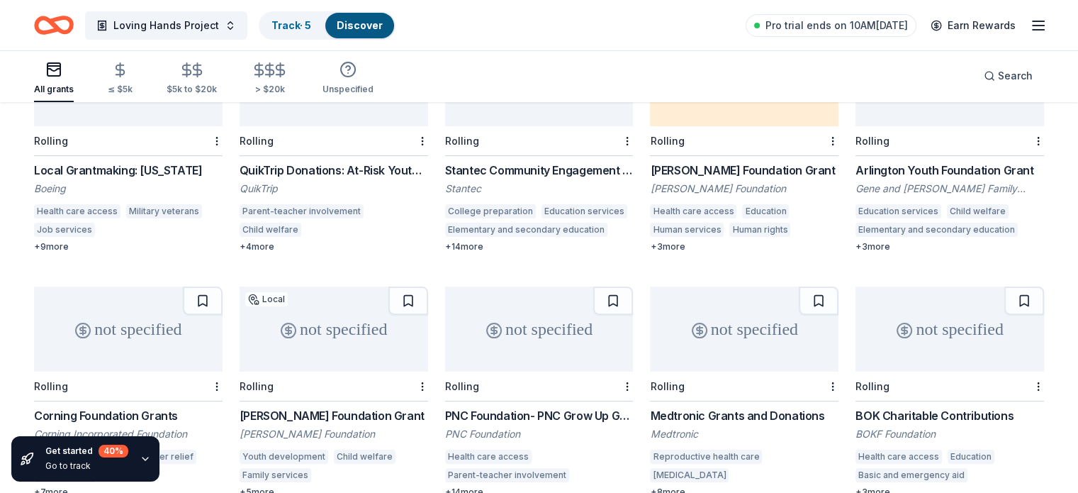
scroll to position [71, 0]
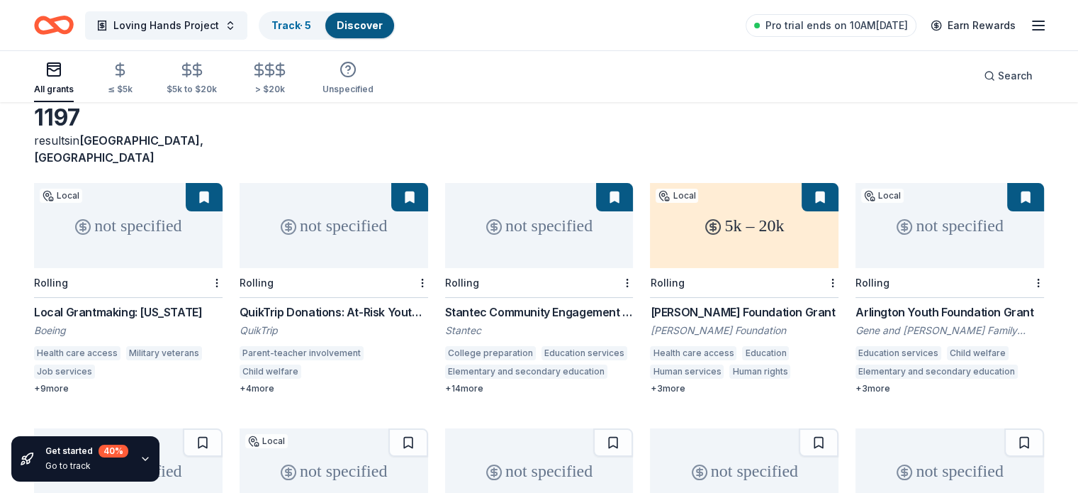
click at [743, 203] on div "5k – 20k" at bounding box center [744, 225] width 189 height 85
click at [119, 229] on div "not specified" at bounding box center [128, 225] width 189 height 85
click at [325, 245] on div "not specified" at bounding box center [334, 225] width 189 height 85
click at [506, 268] on div "Rolling" at bounding box center [539, 283] width 189 height 30
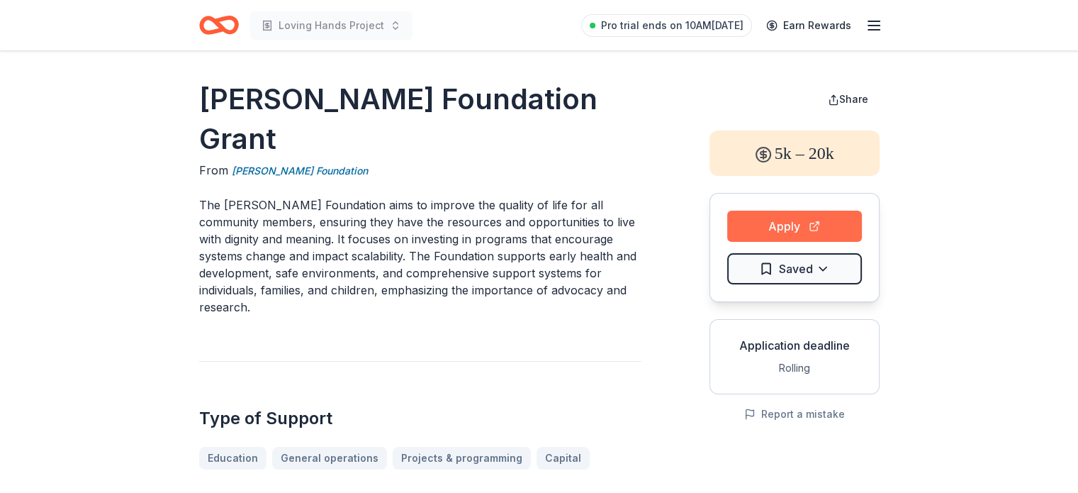
click at [787, 223] on button "Apply" at bounding box center [794, 226] width 135 height 31
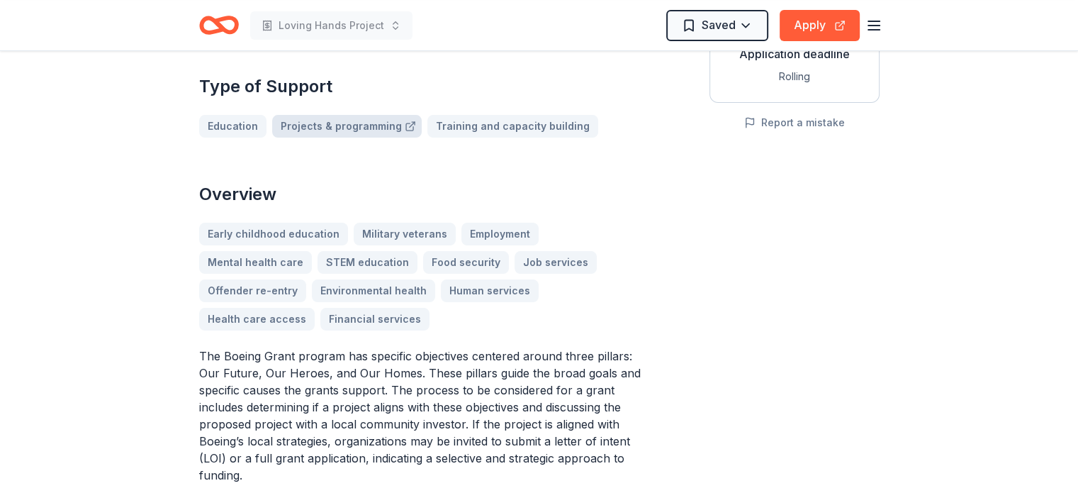
scroll to position [284, 0]
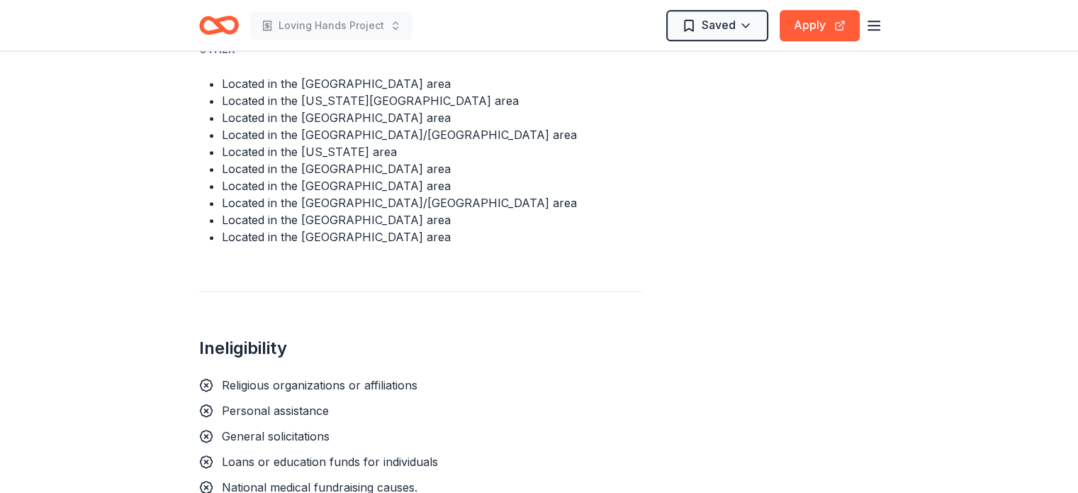
scroll to position [1205, 0]
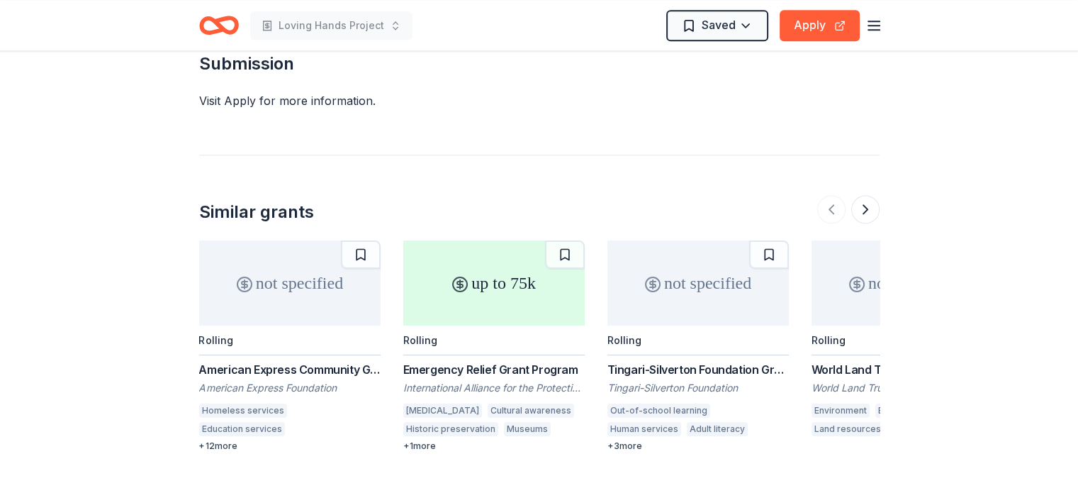
scroll to position [1914, 0]
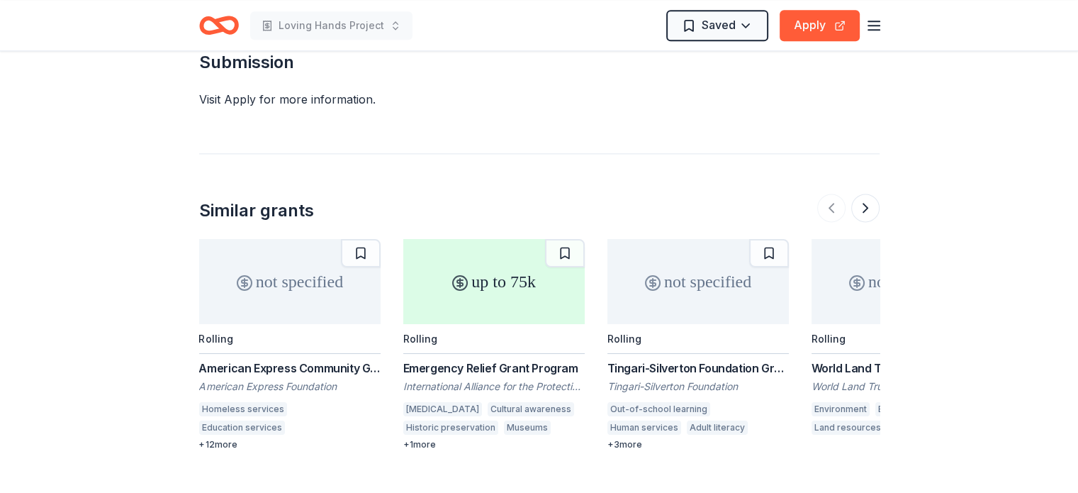
click at [504, 239] on div "up to 75k" at bounding box center [493, 281] width 181 height 85
click at [721, 239] on div "not specified" at bounding box center [697, 281] width 181 height 85
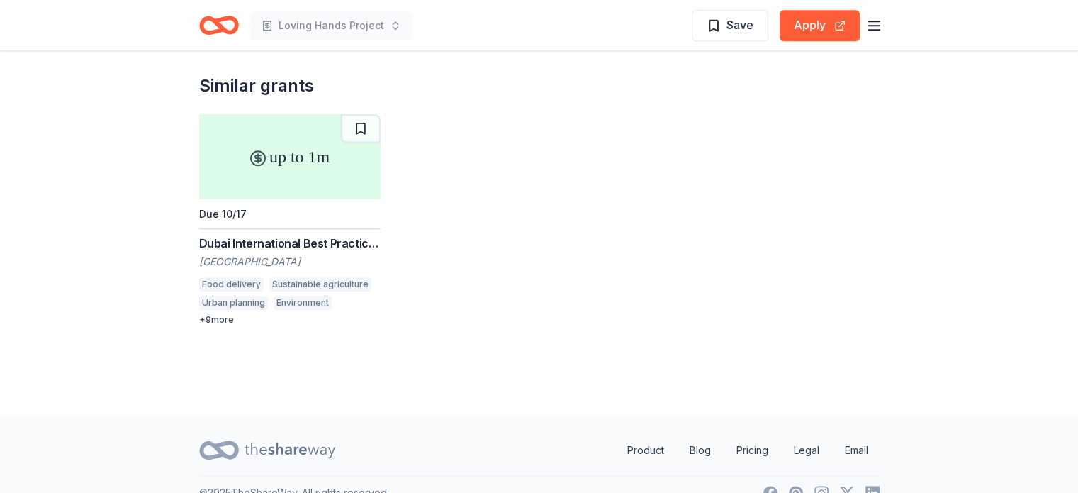
scroll to position [1507, 0]
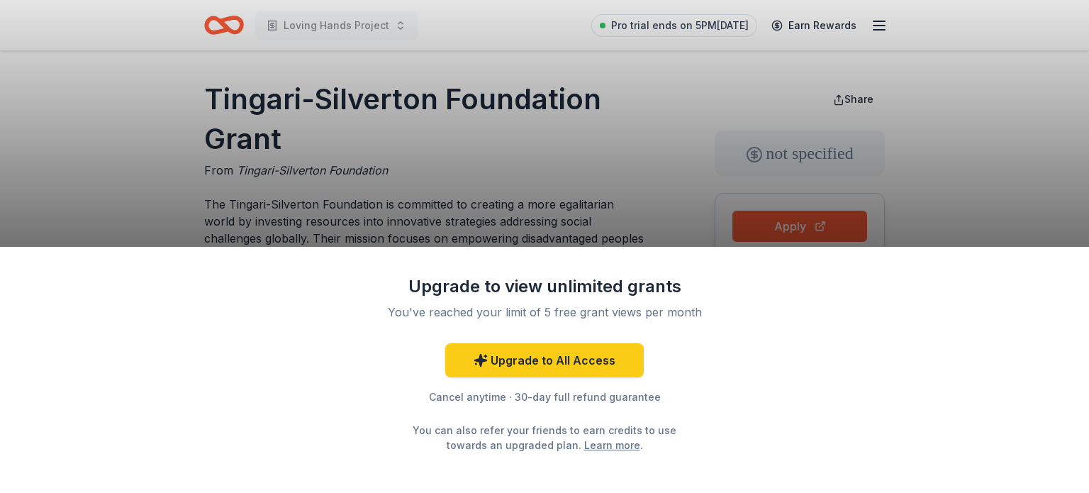
click at [664, 71] on div "Upgrade to view unlimited grants You've reached your limit of 5 free grant view…" at bounding box center [544, 246] width 1089 height 493
click at [550, 368] on link "Upgrade to All Access" at bounding box center [544, 360] width 198 height 34
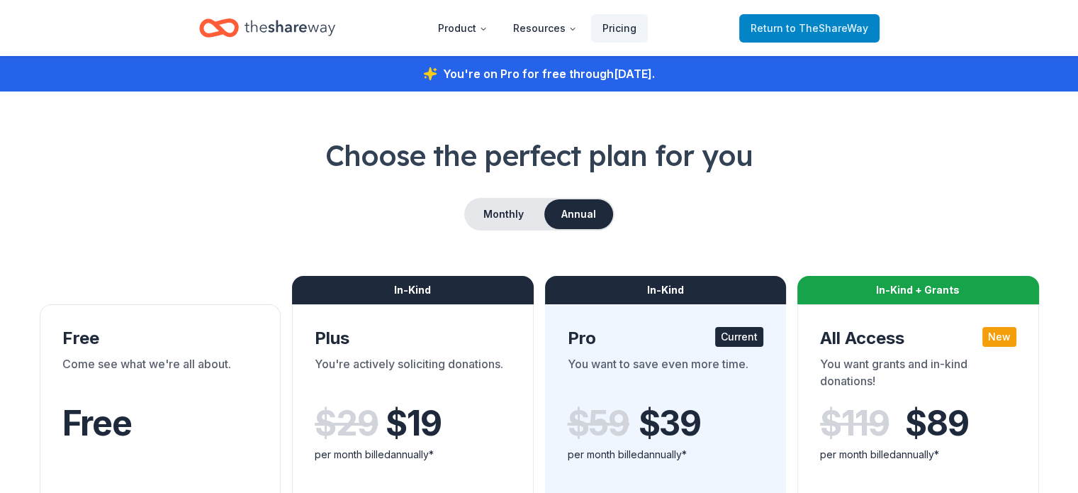
click at [841, 30] on span "to TheShareWay" at bounding box center [827, 28] width 82 height 12
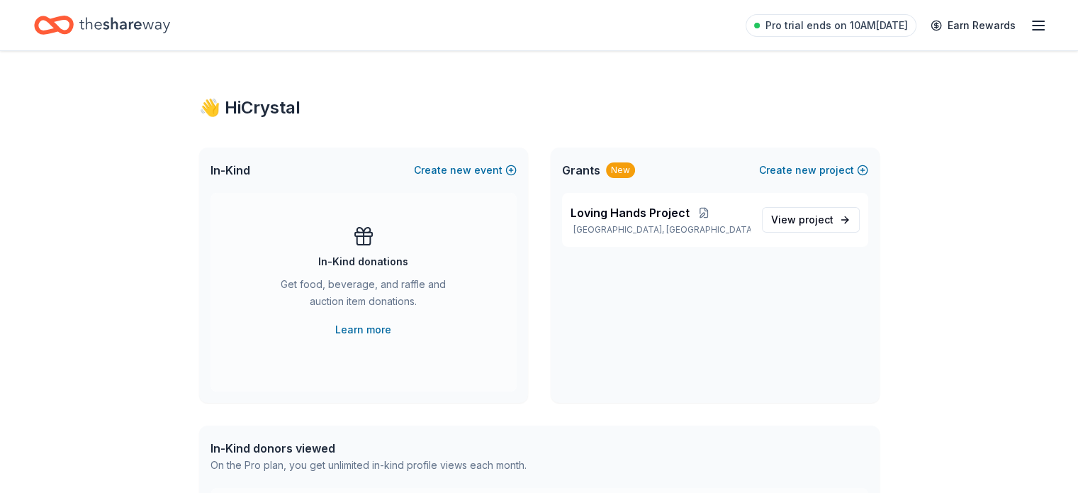
click at [1030, 20] on icon "button" at bounding box center [1038, 25] width 17 height 17
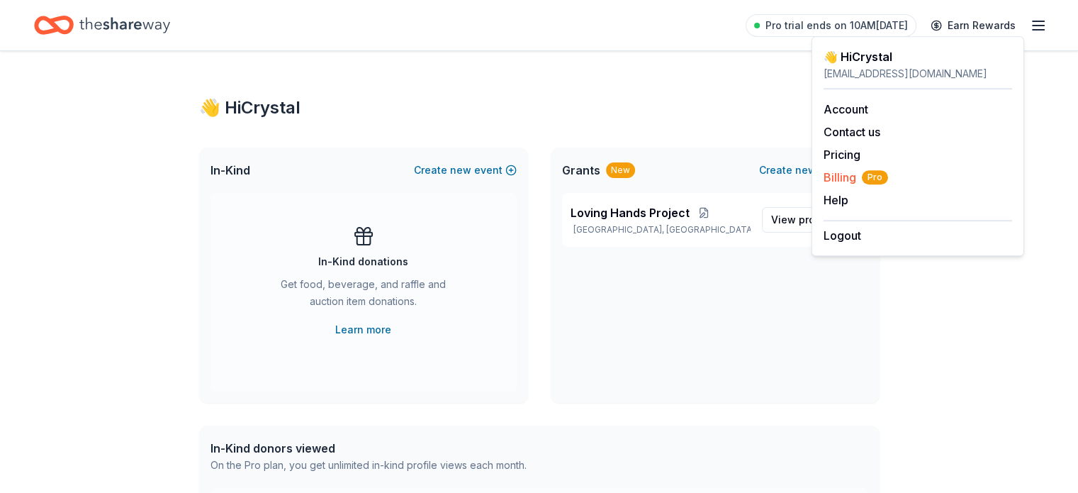
click at [826, 172] on span "Billing Pro" at bounding box center [856, 177] width 65 height 17
